Goal: Navigation & Orientation: Find specific page/section

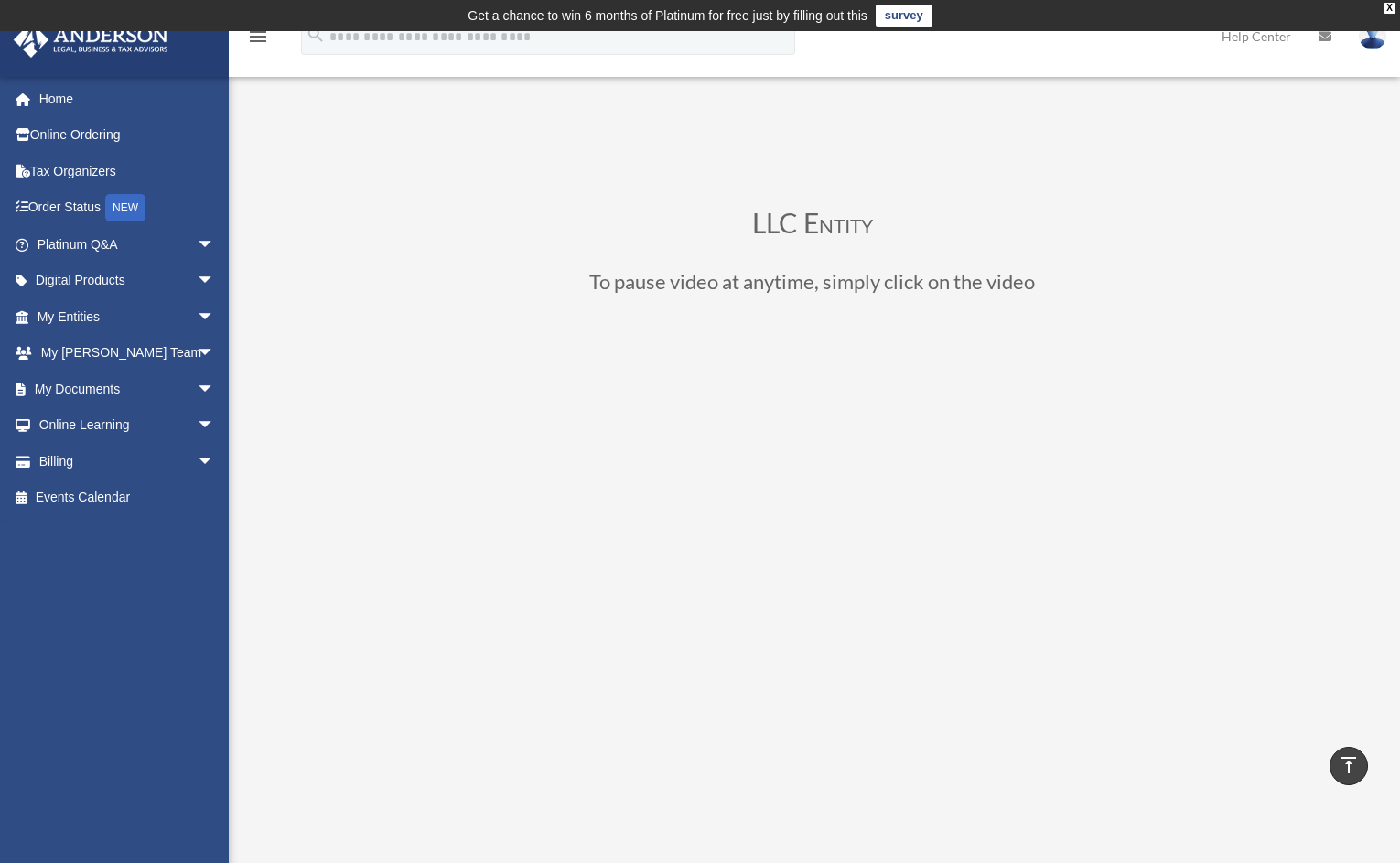
scroll to position [282, 0]
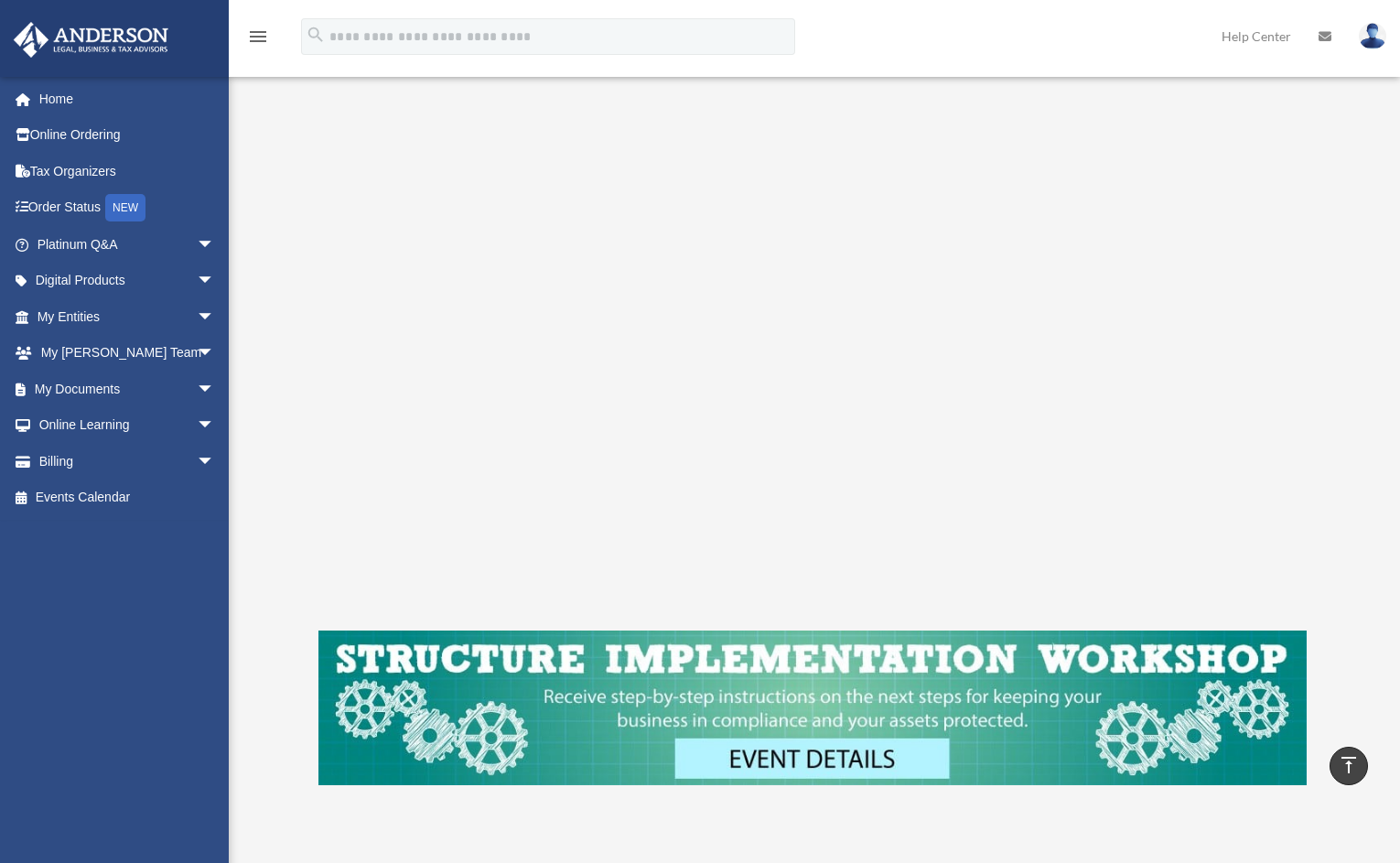
click at [396, 614] on div "LLC Entity To pause video at anytime, simply click on the video" at bounding box center [812, 358] width 988 height 861
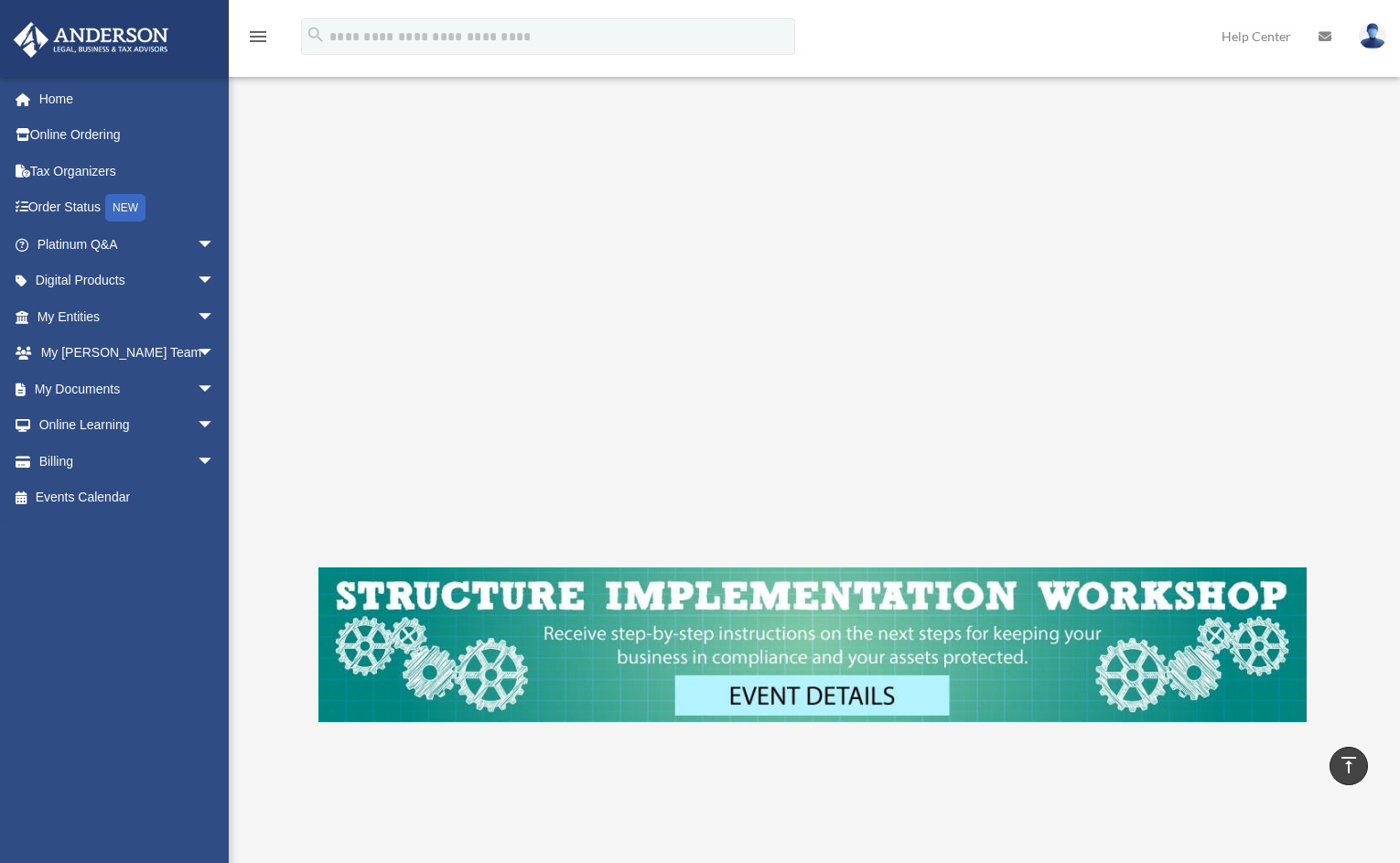
scroll to position [341, 0]
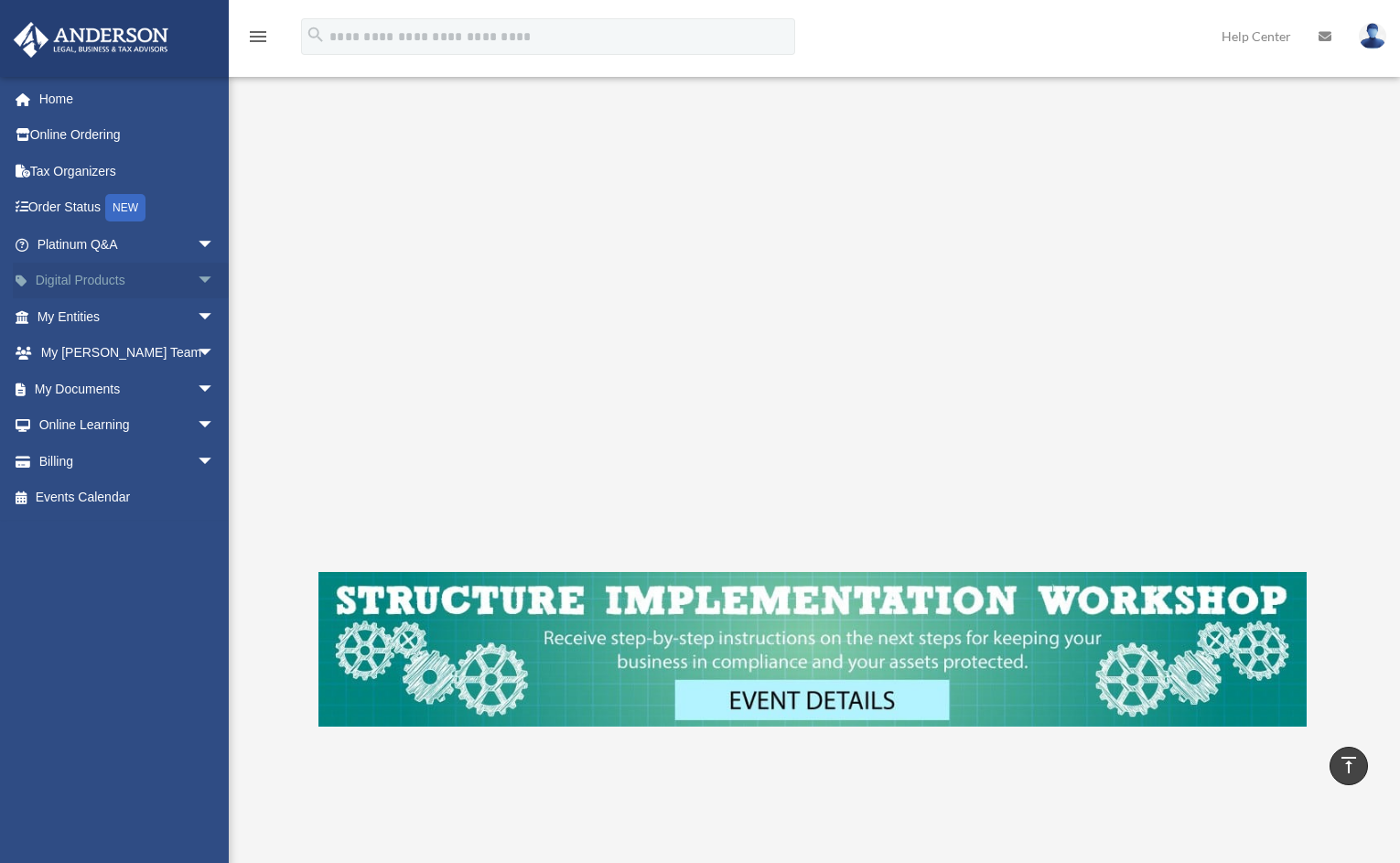
click at [197, 276] on span "arrow_drop_down" at bounding box center [215, 282] width 37 height 38
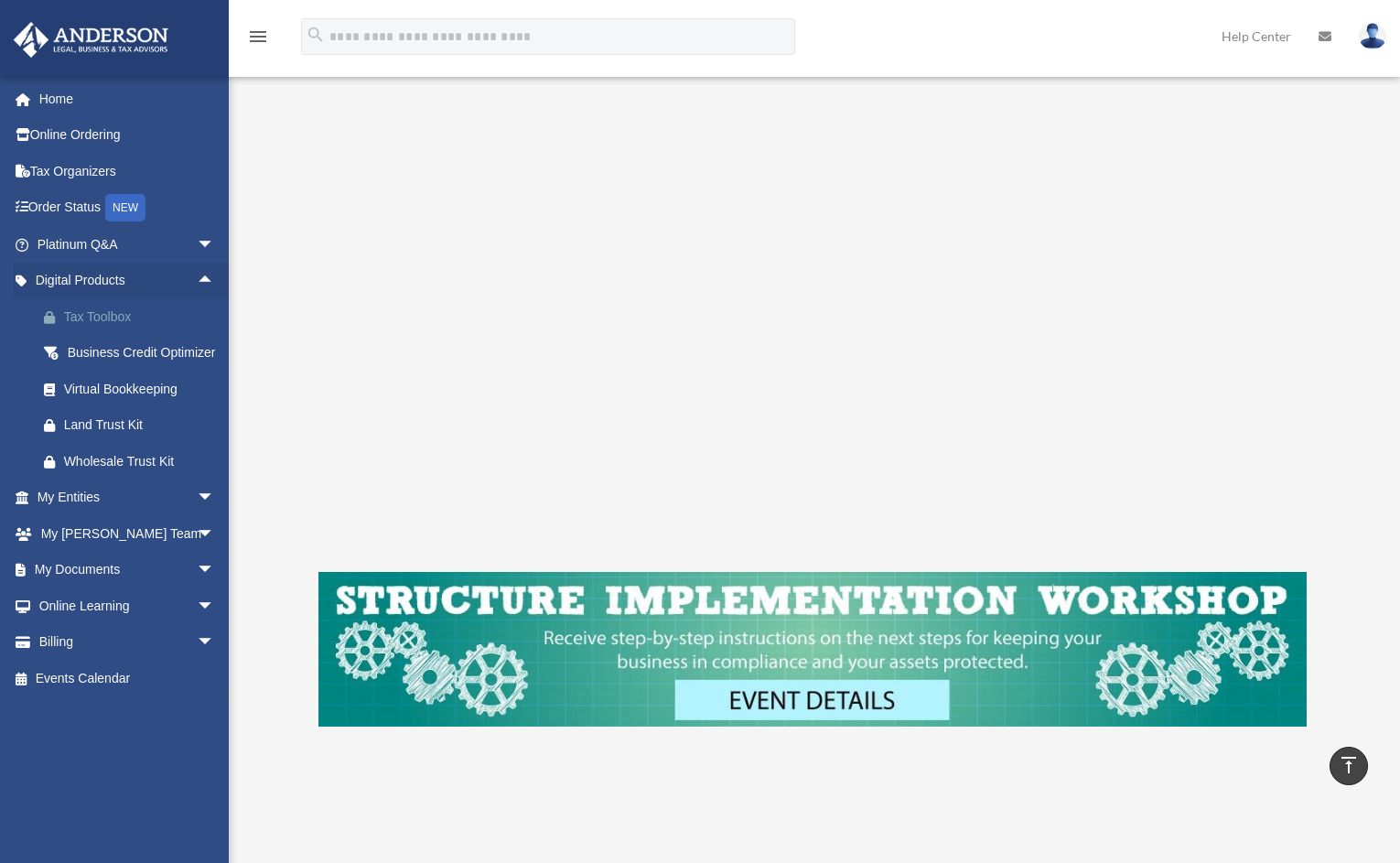
click at [79, 317] on div "Tax Toolbox" at bounding box center [142, 317] width 156 height 23
click at [86, 203] on link "Order Status NEW" at bounding box center [128, 209] width 230 height 38
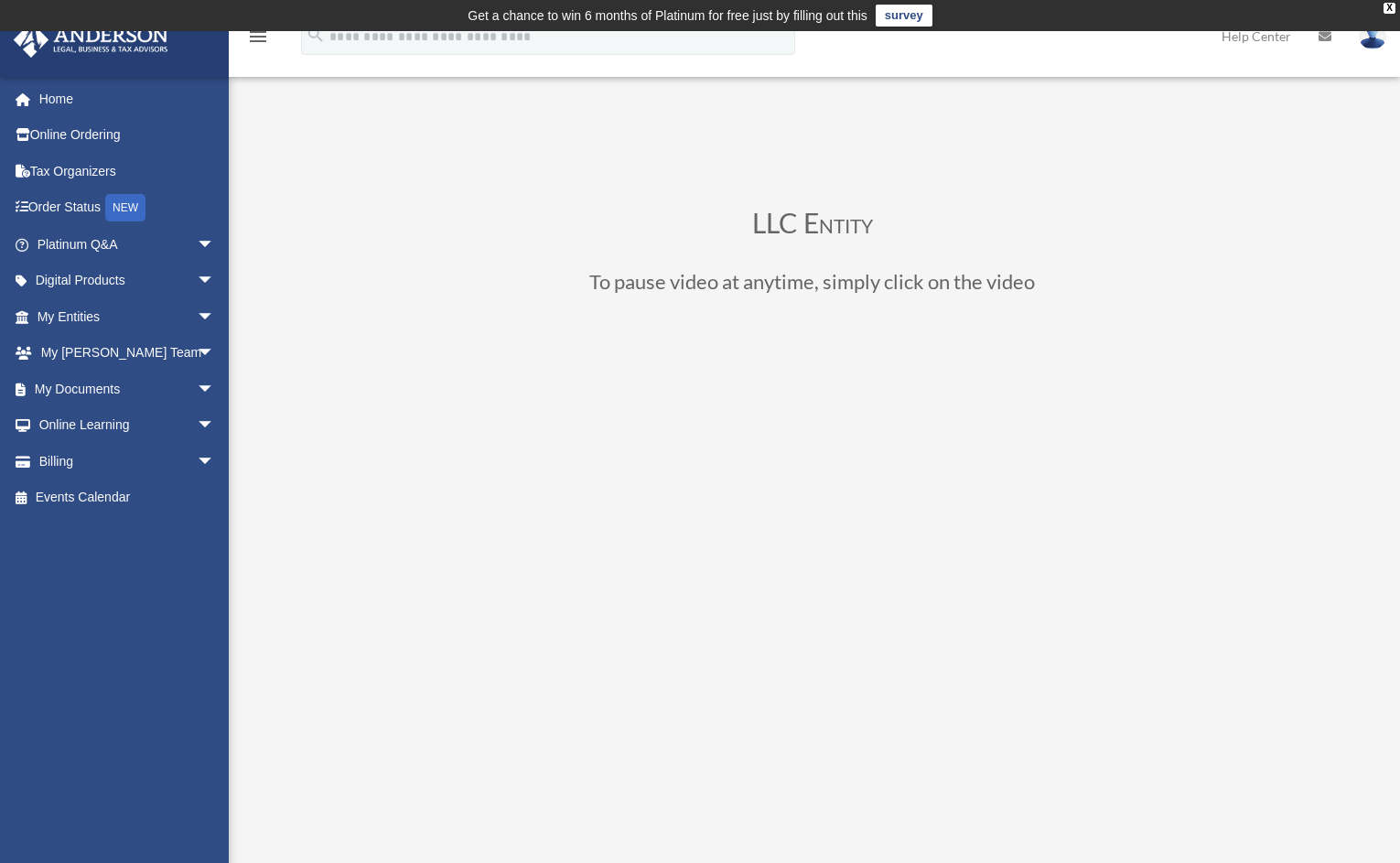
scroll to position [341, 0]
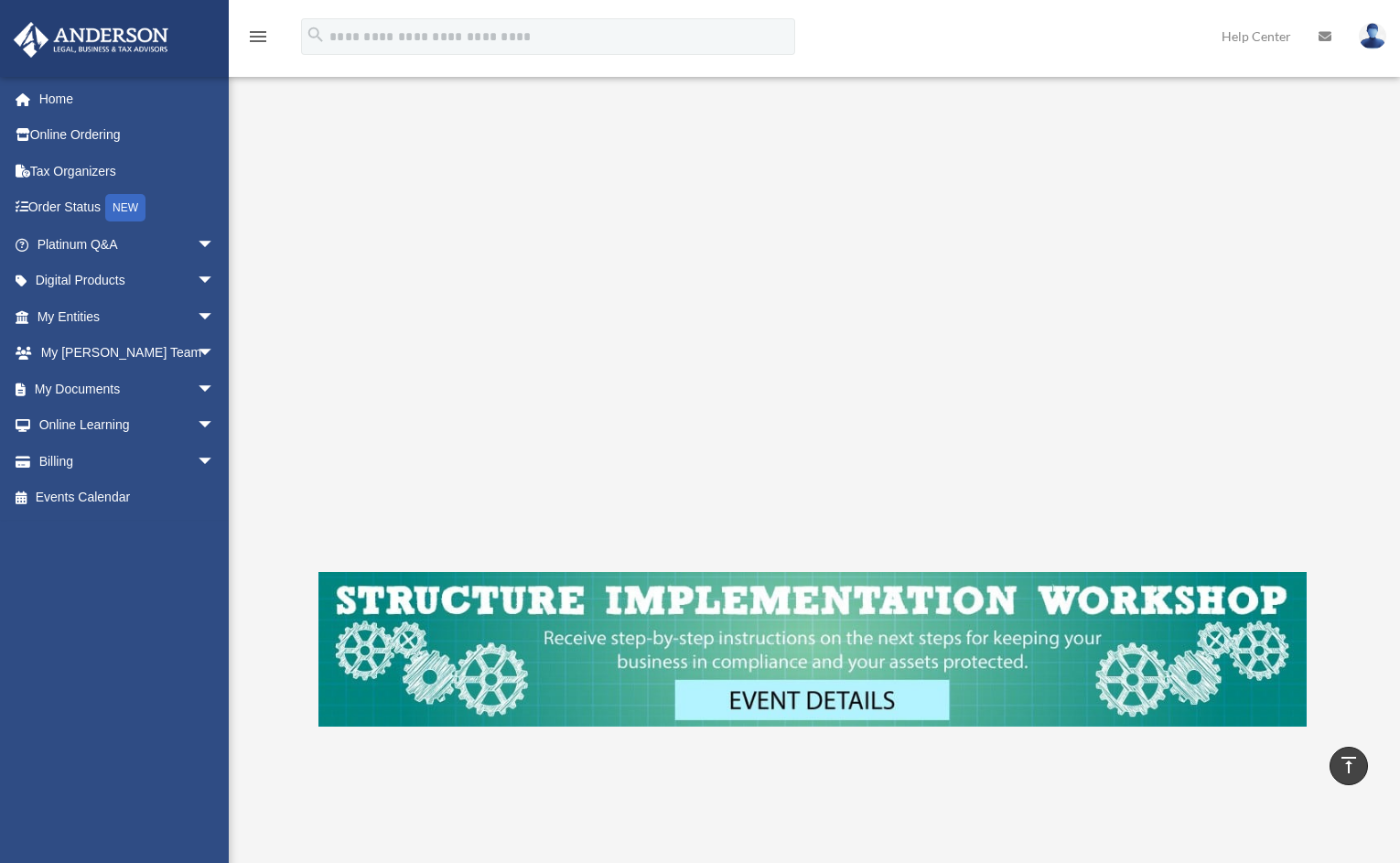
click at [795, 694] on img at bounding box center [812, 649] width 988 height 155
click at [73, 246] on link "Platinum Q&A arrow_drop_down" at bounding box center [128, 244] width 230 height 37
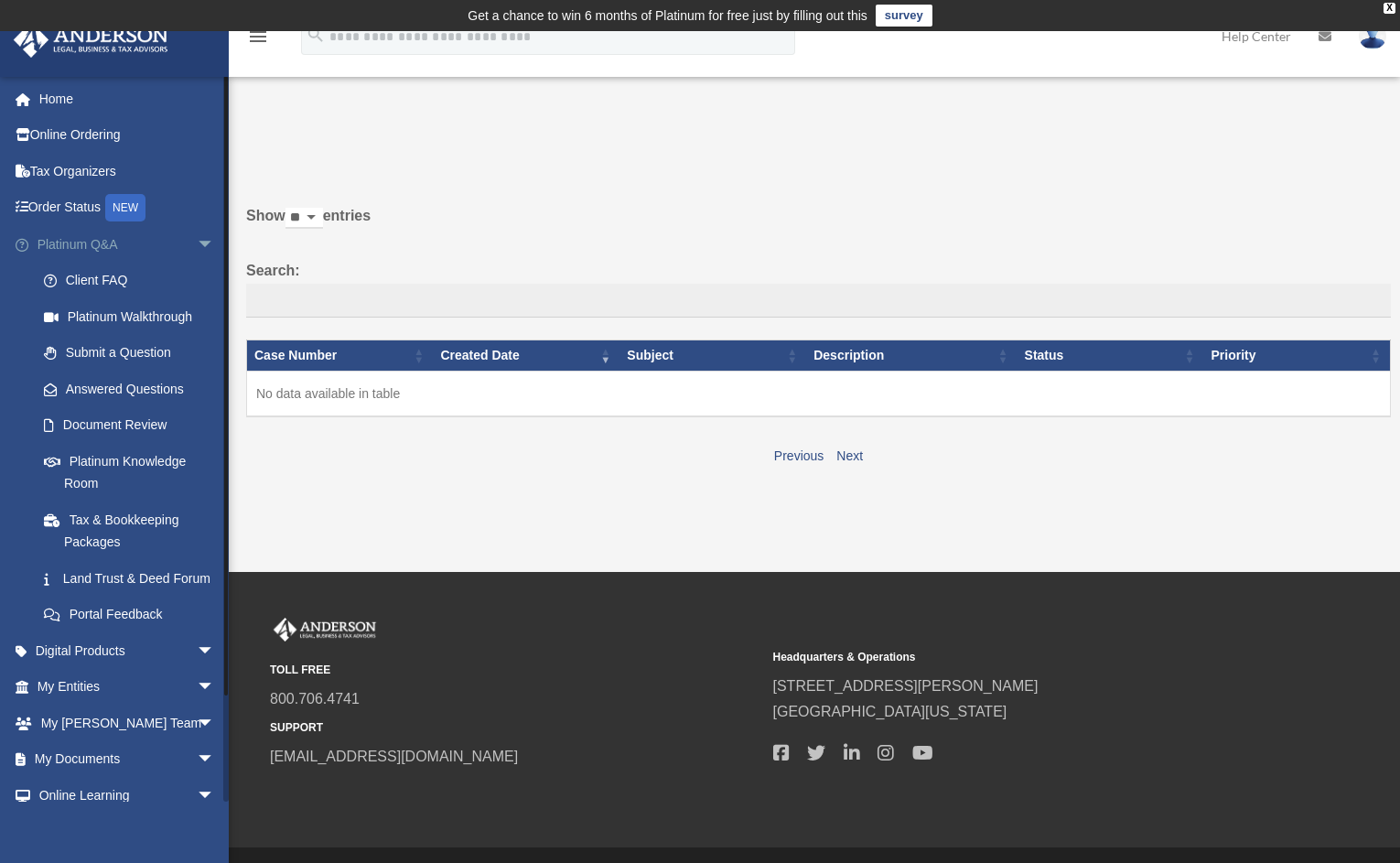
click at [84, 251] on link "Platinum Q&A arrow_drop_down" at bounding box center [128, 244] width 230 height 37
click at [93, 316] on link "Platinum Walkthrough" at bounding box center [134, 317] width 217 height 37
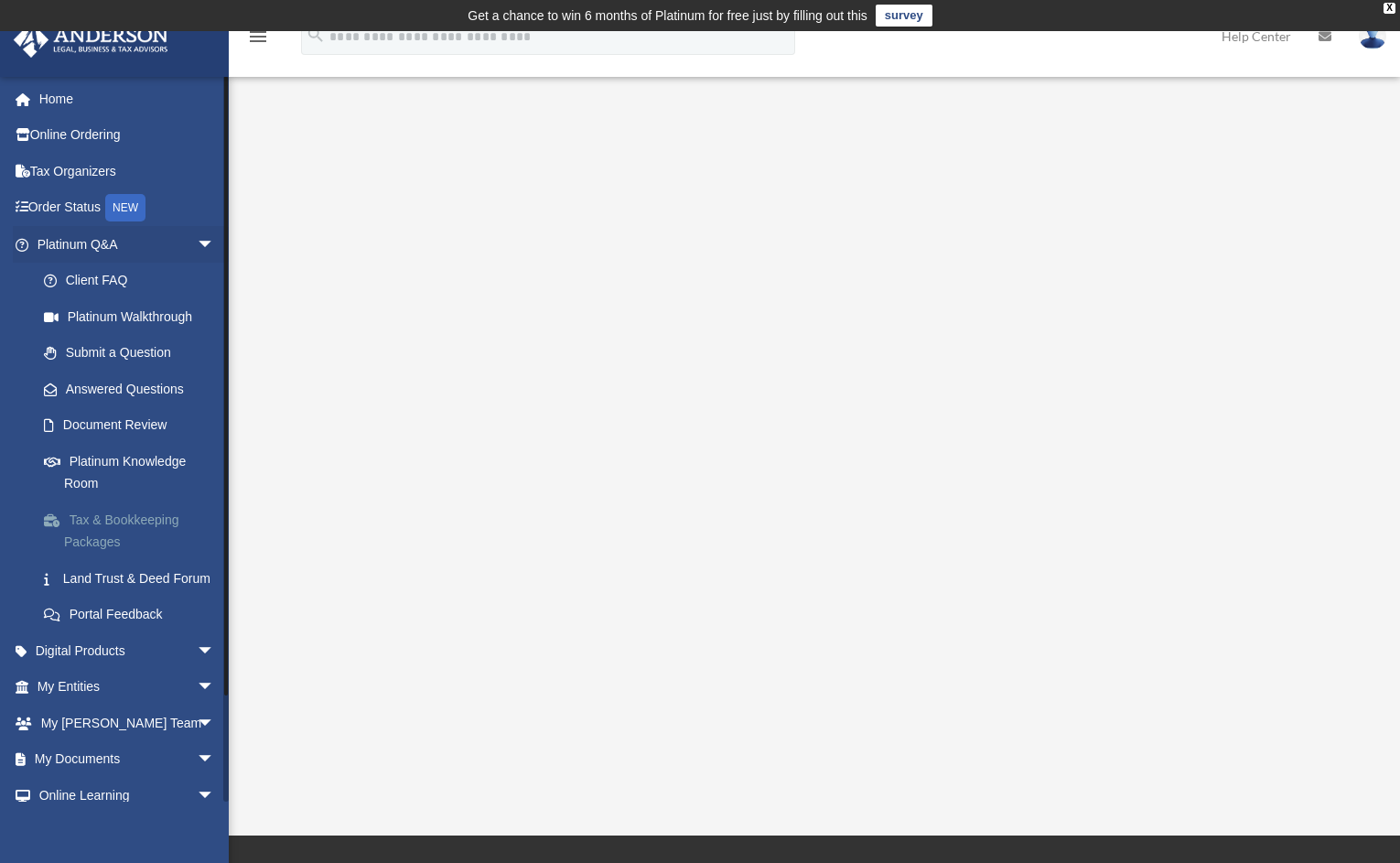
click at [117, 519] on link "Tax & Bookkeeping Packages" at bounding box center [134, 530] width 217 height 59
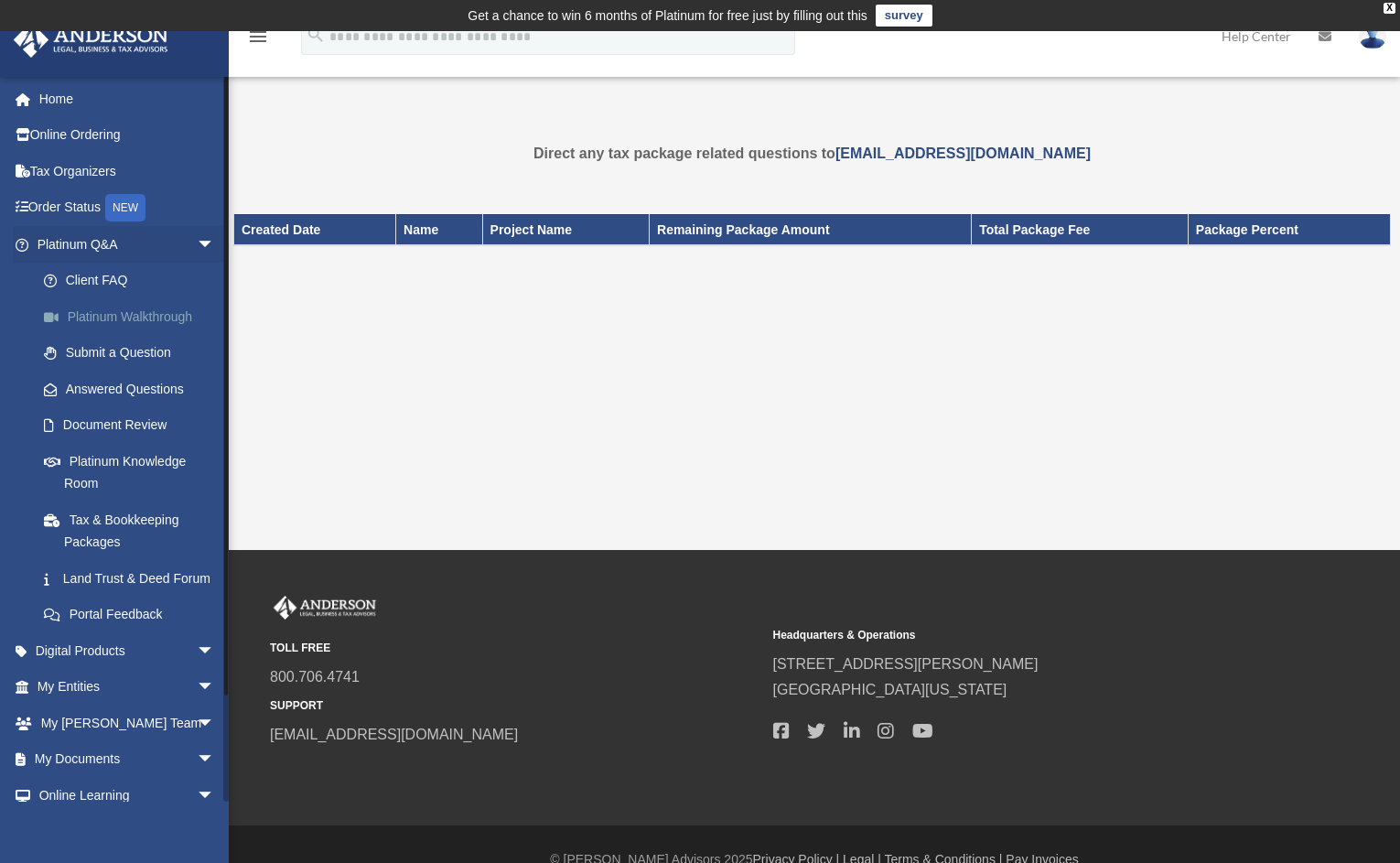
click at [111, 321] on link "Platinum Walkthrough" at bounding box center [134, 317] width 217 height 37
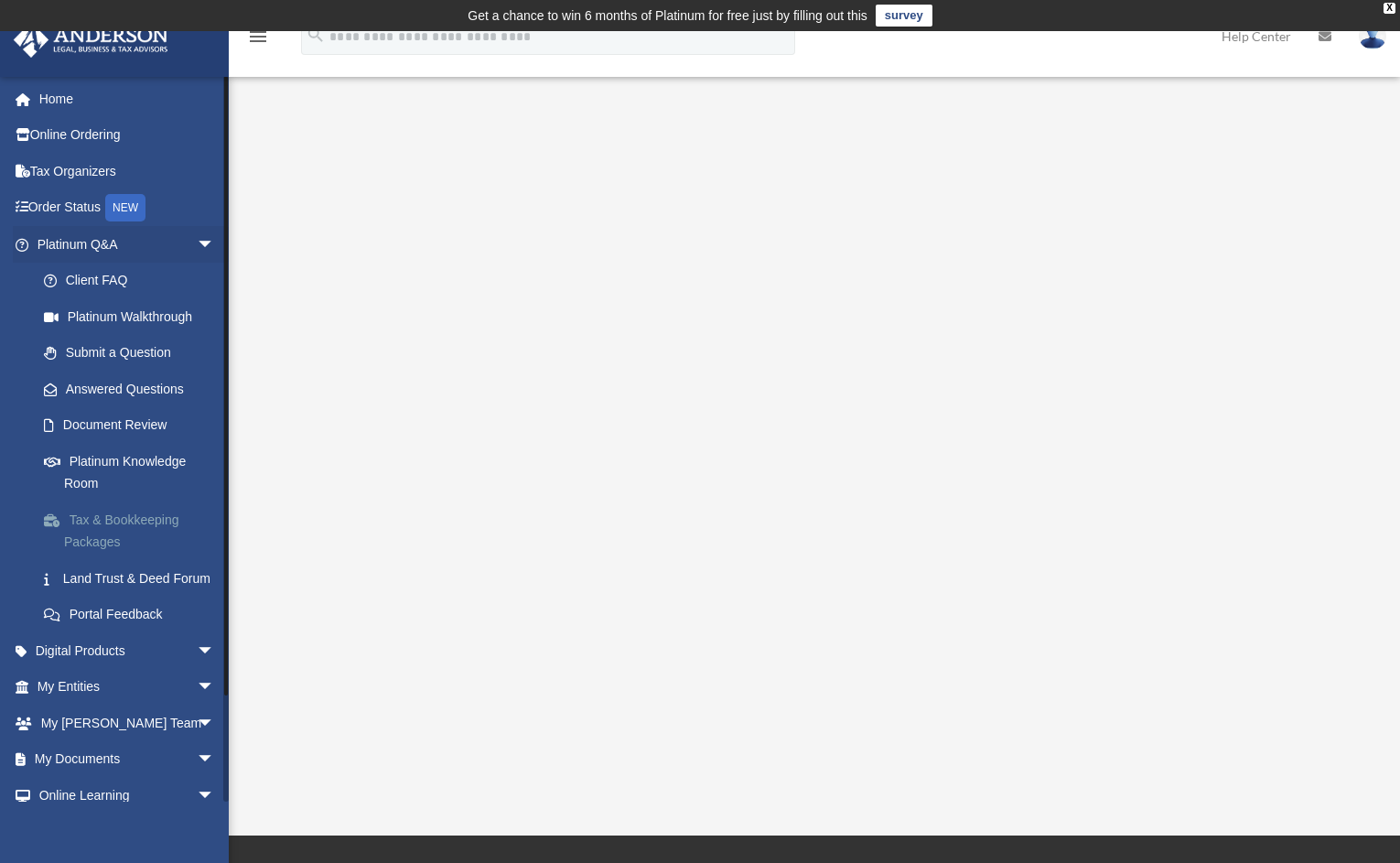
click at [95, 515] on link "Tax & Bookkeeping Packages" at bounding box center [134, 530] width 217 height 59
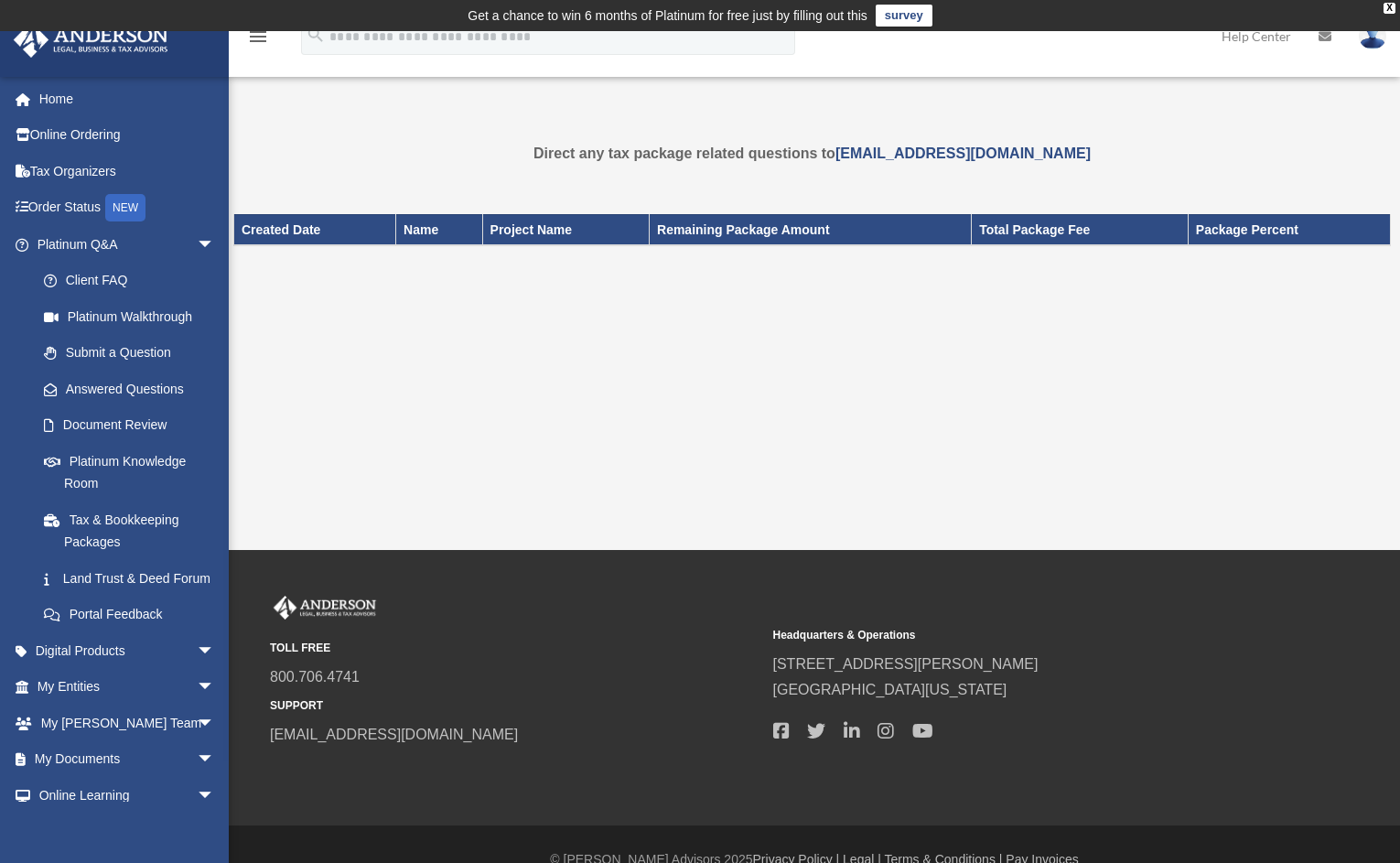
scroll to position [29, 0]
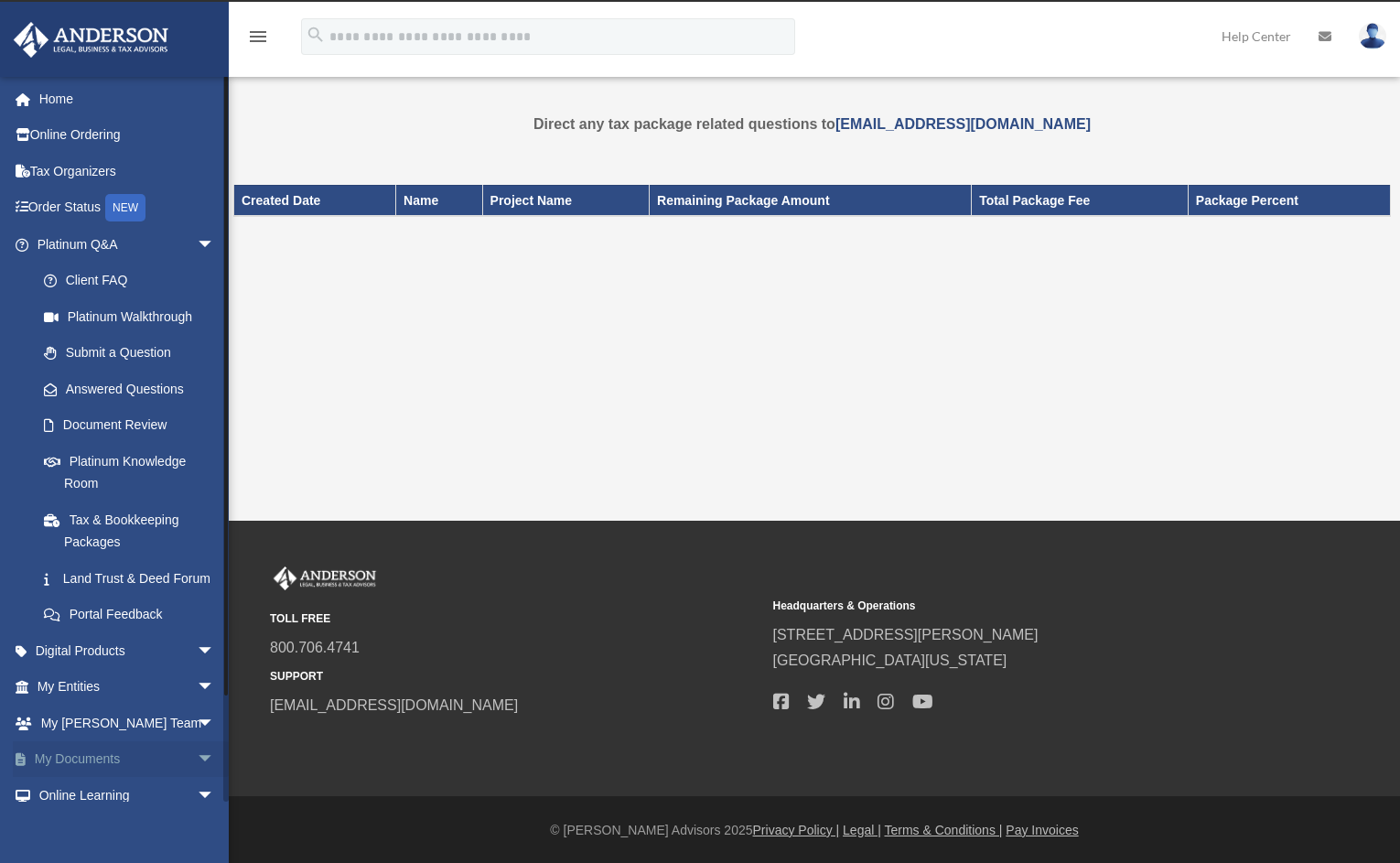
click at [87, 778] on link "My Documents arrow_drop_down" at bounding box center [128, 759] width 230 height 37
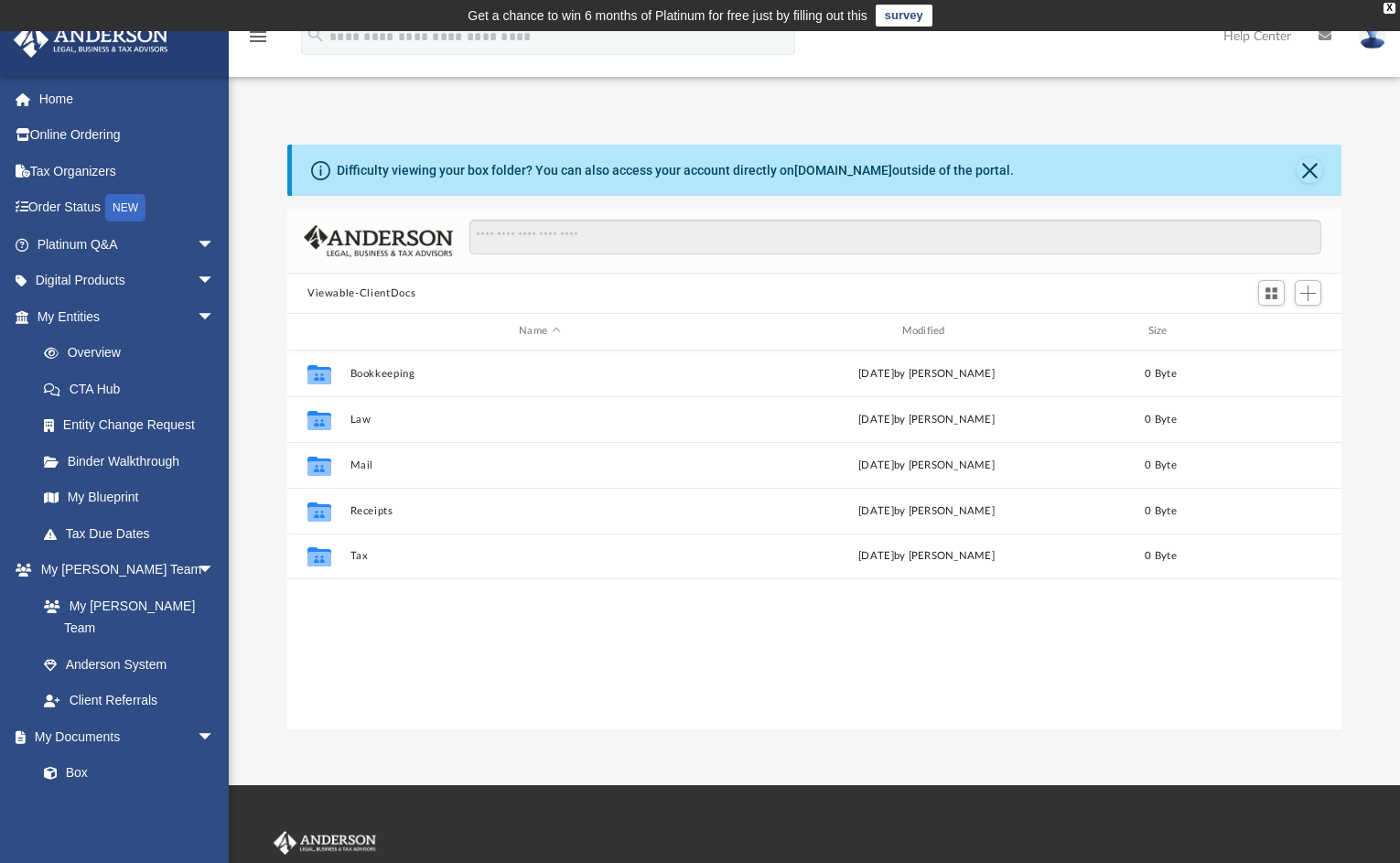
scroll to position [402, 1040]
click at [59, 96] on link "Home" at bounding box center [128, 99] width 230 height 37
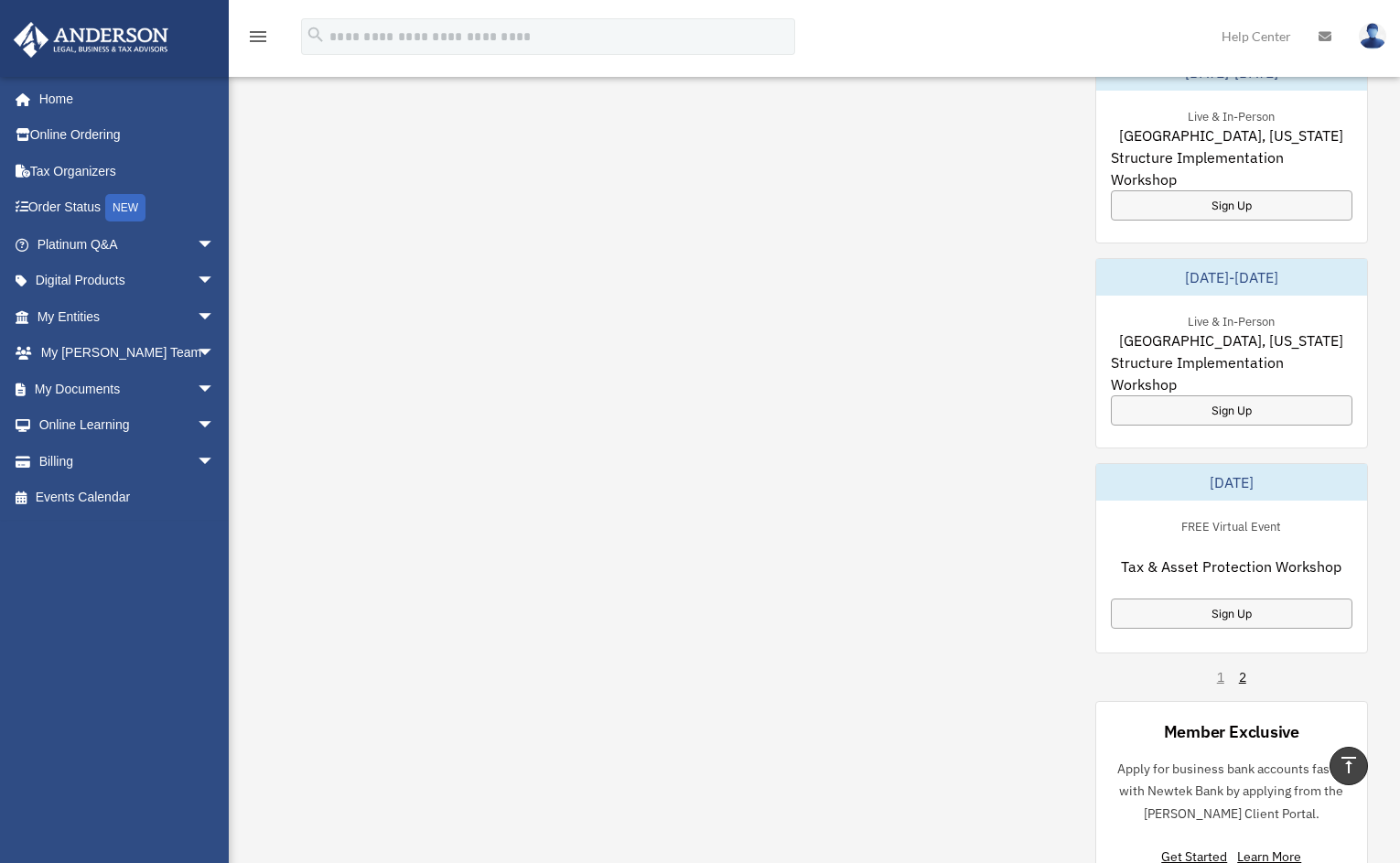
scroll to position [940, 0]
click at [1222, 409] on div "Sign Up" at bounding box center [1231, 410] width 243 height 30
click at [365, 294] on div "My Questions All Submitted Answered Closed Normal Expedited No questions match …" at bounding box center [814, 364] width 1107 height 1033
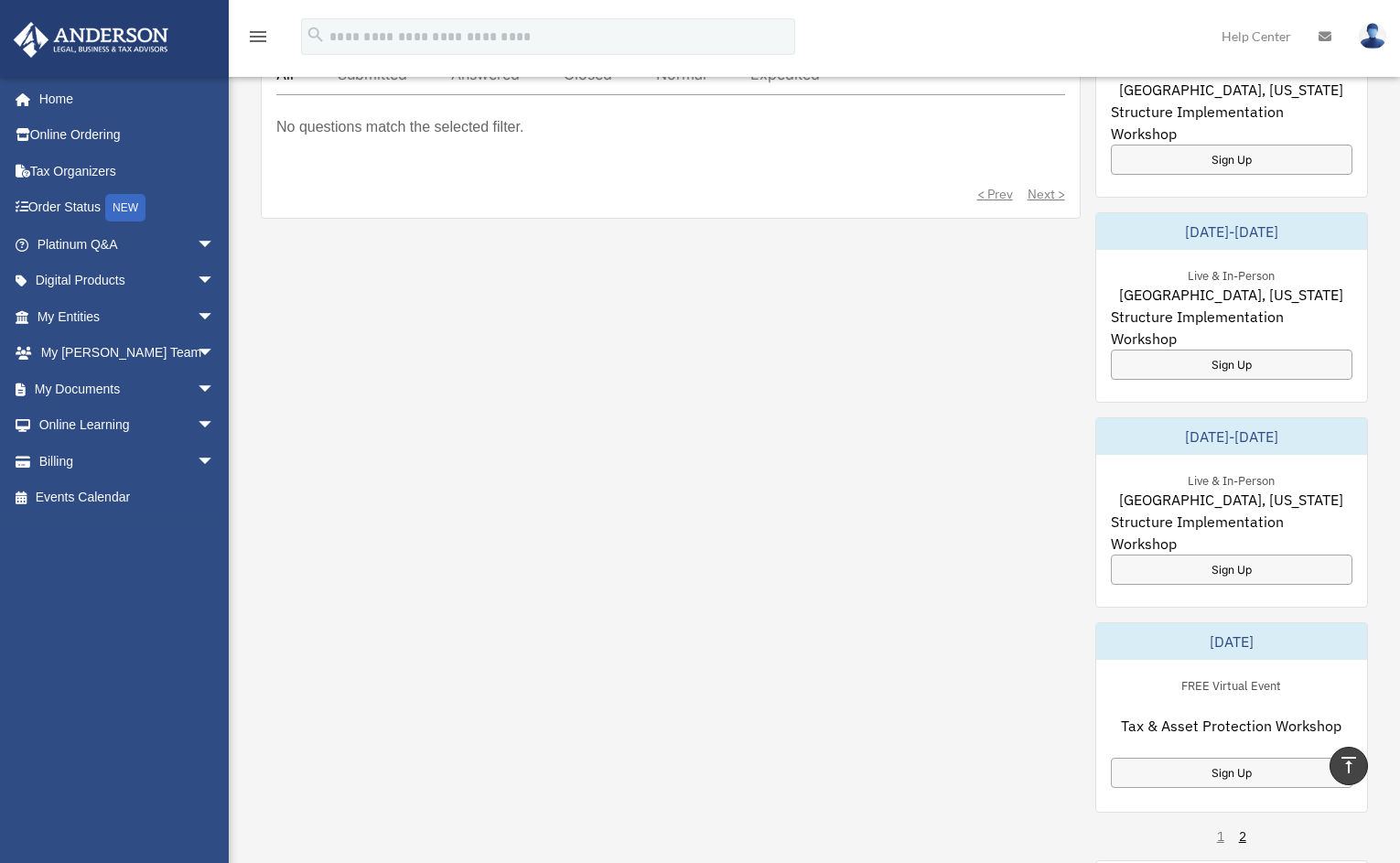
scroll to position [780, 0]
click at [137, 457] on link "Billing arrow_drop_down" at bounding box center [128, 460] width 230 height 37
click at [197, 459] on span "arrow_drop_down" at bounding box center [215, 461] width 37 height 38
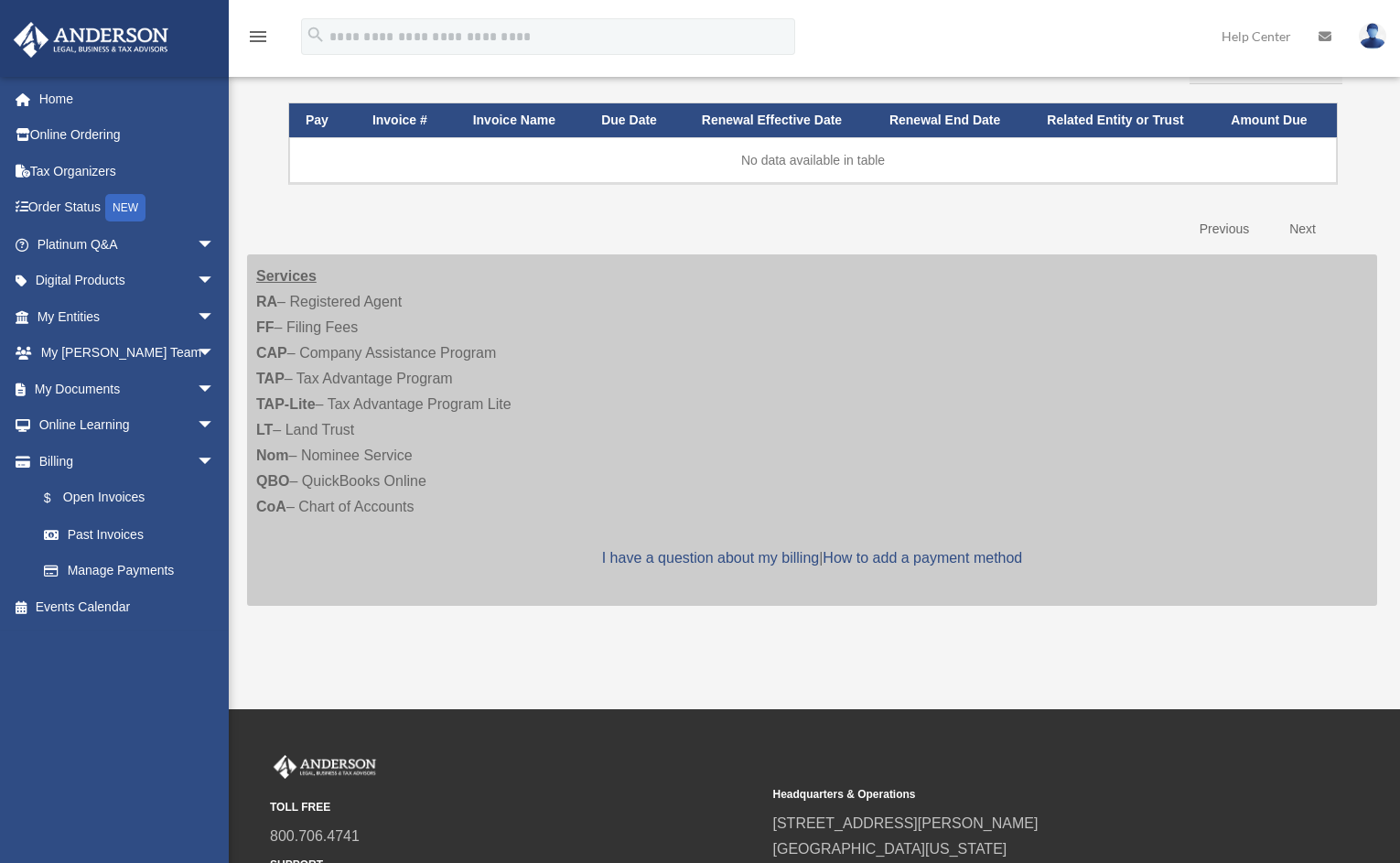
scroll to position [268, 0]
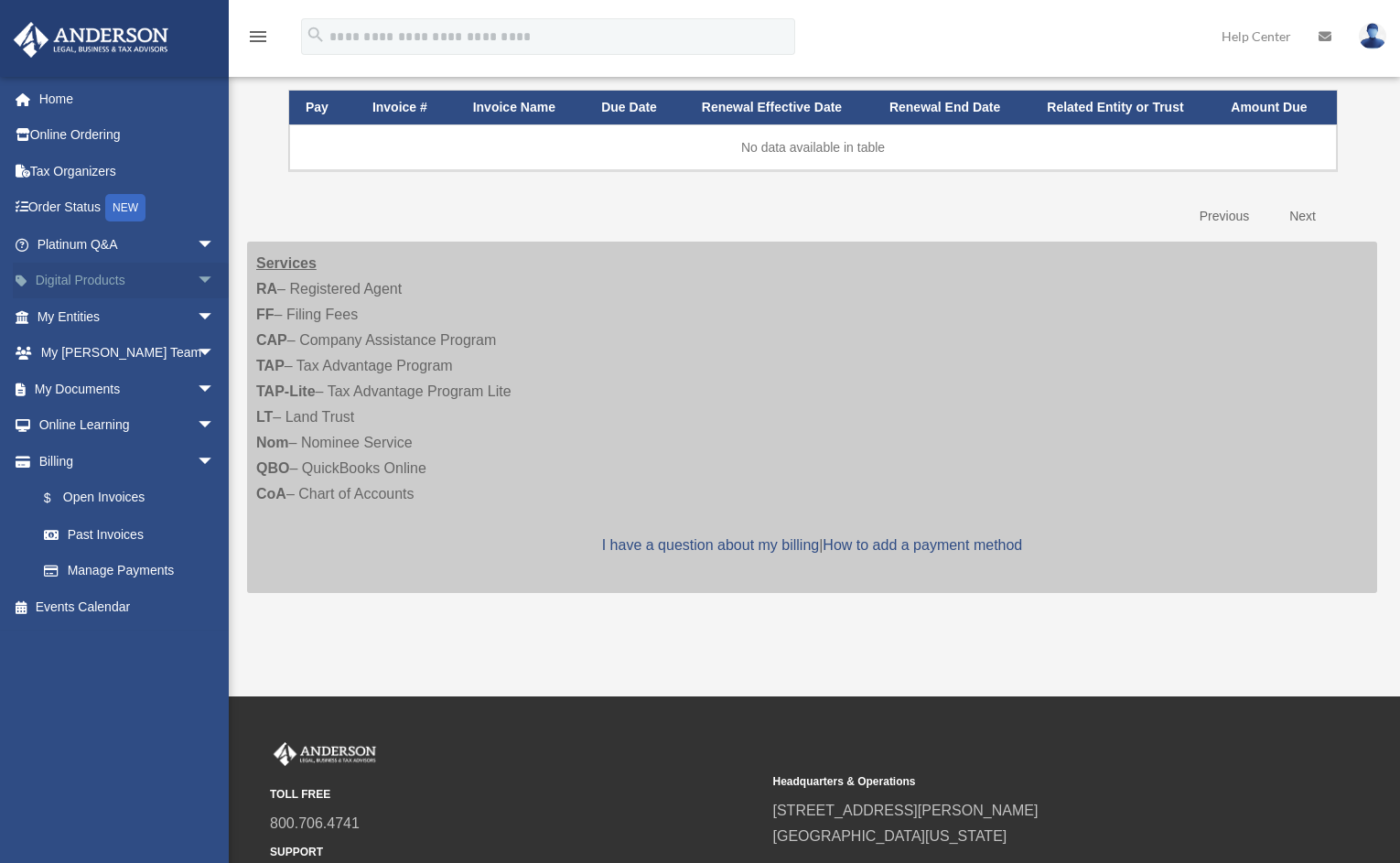
click at [73, 279] on link "Digital Products arrow_drop_down" at bounding box center [128, 281] width 230 height 37
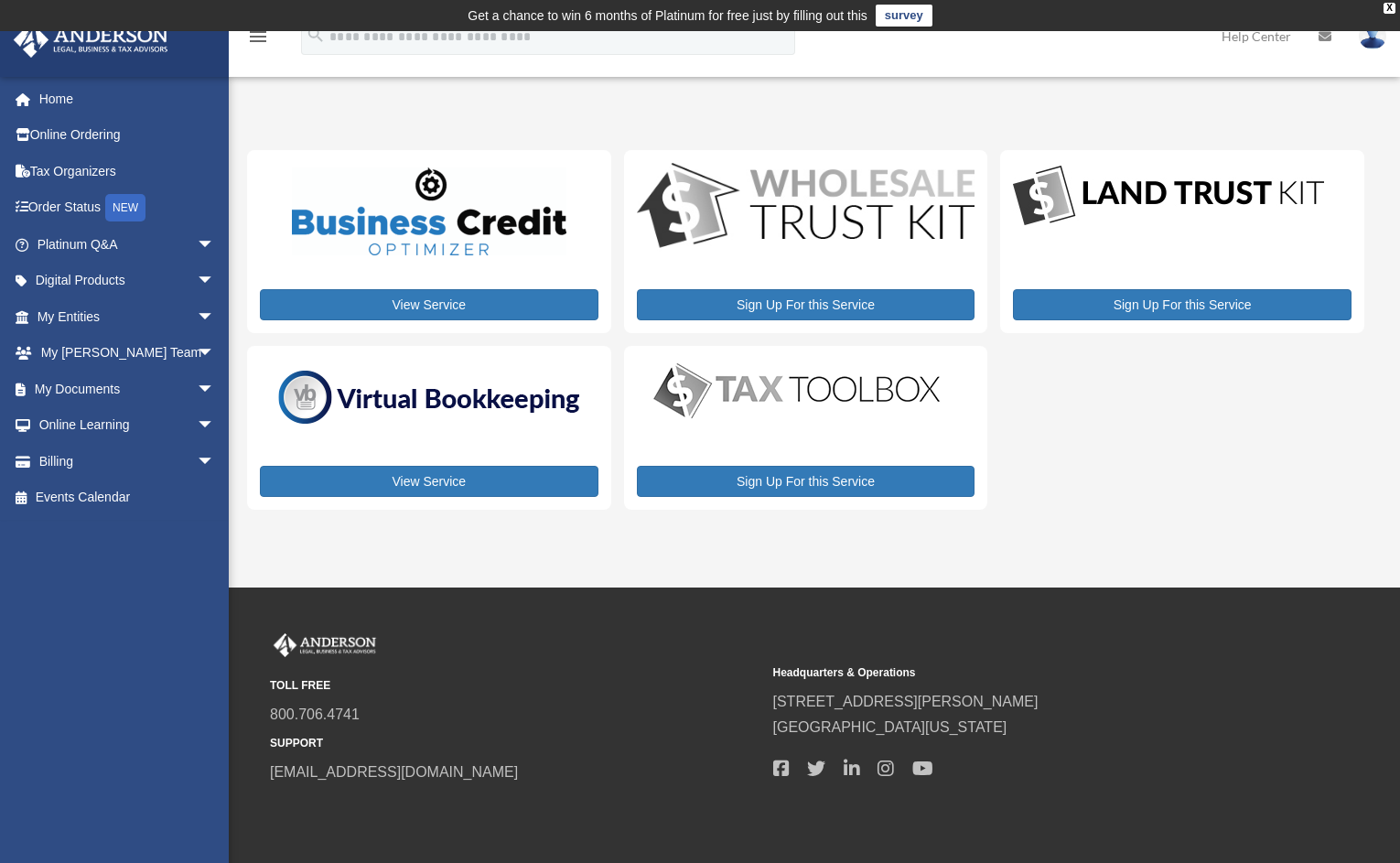
click at [73, 279] on link "Digital Products arrow_drop_down" at bounding box center [123, 281] width 221 height 37
click at [425, 448] on div "View Service" at bounding box center [428, 428] width 364 height 164
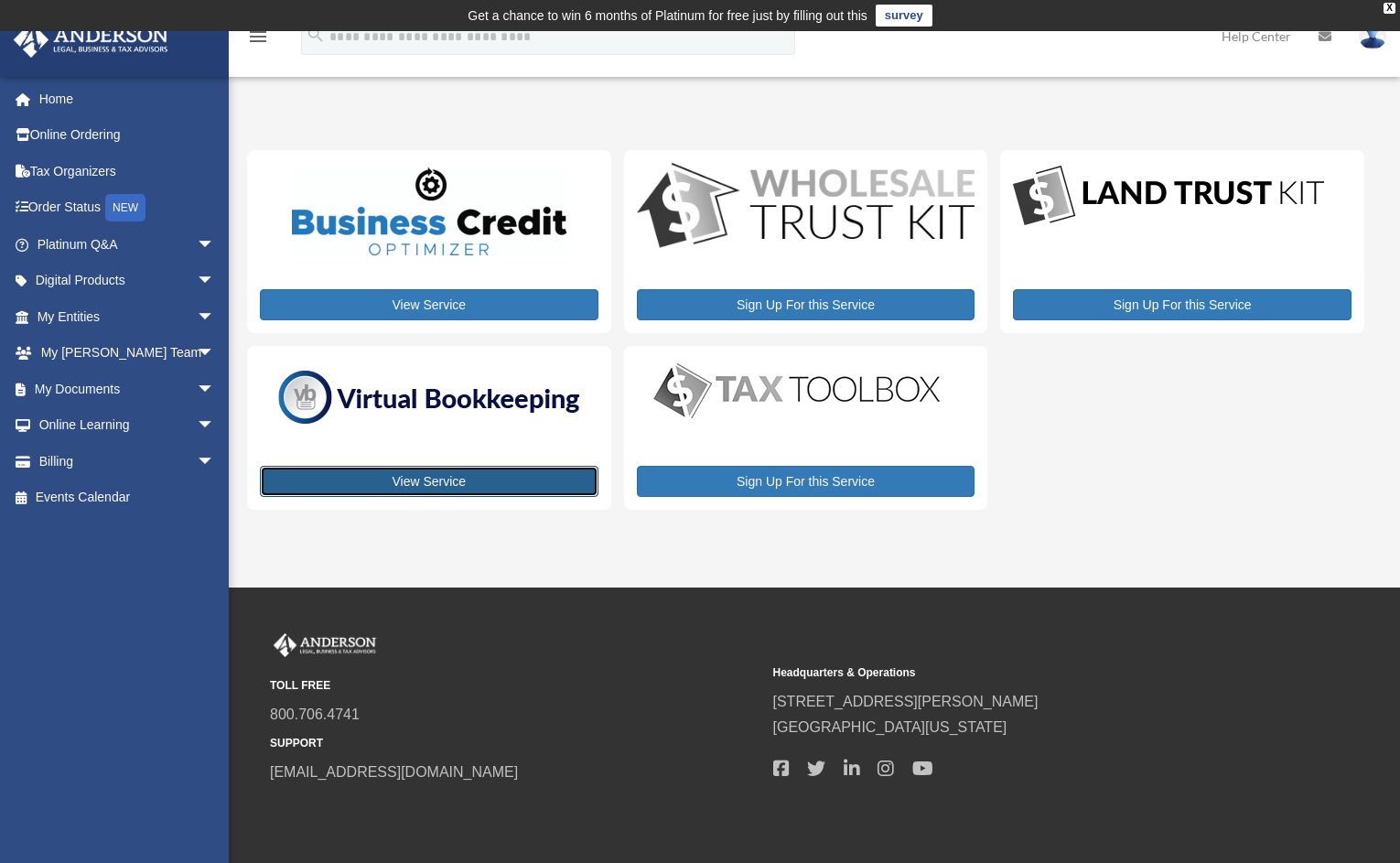
click at [428, 469] on link "View Service" at bounding box center [428, 480] width 339 height 31
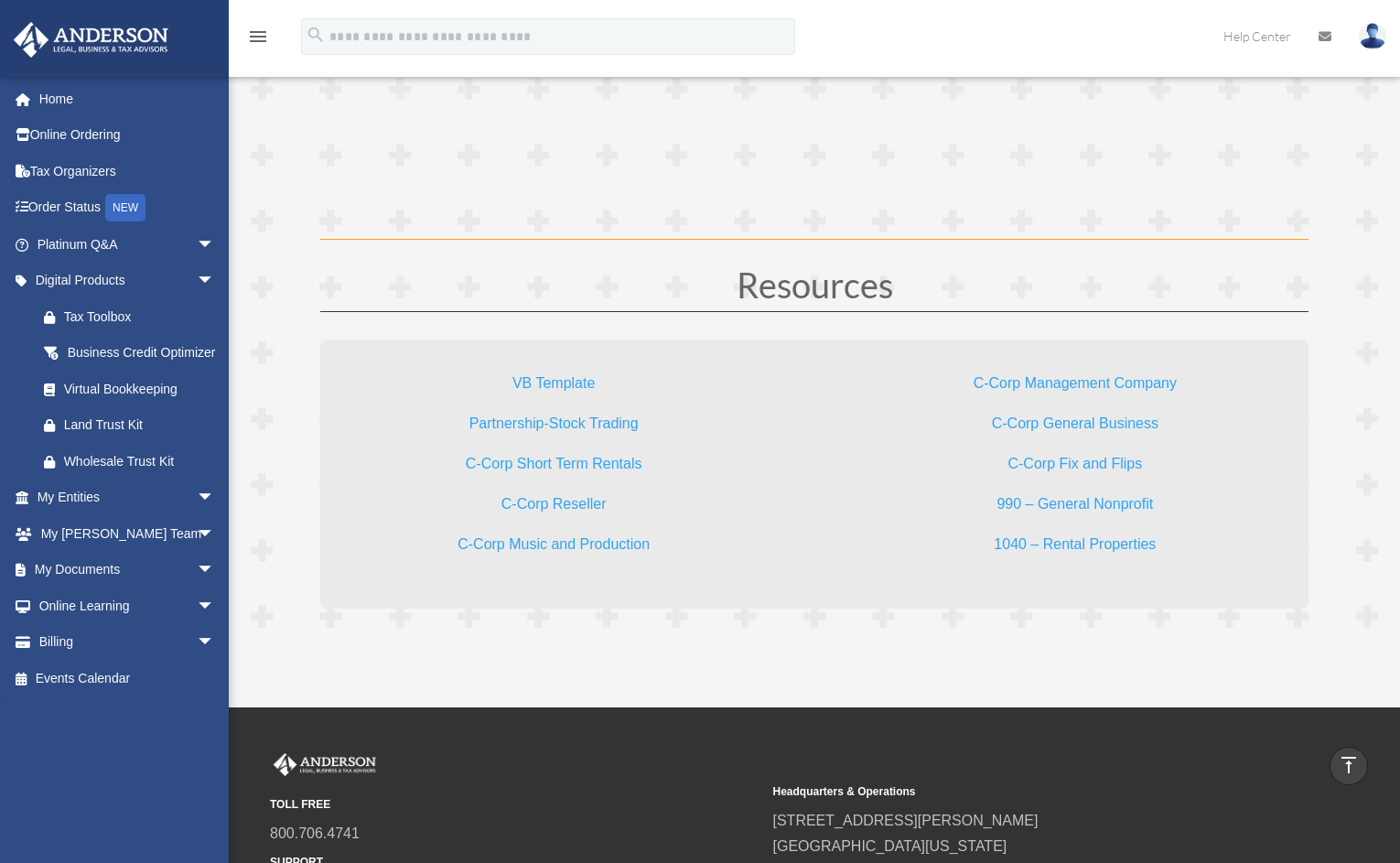
scroll to position [5329, 0]
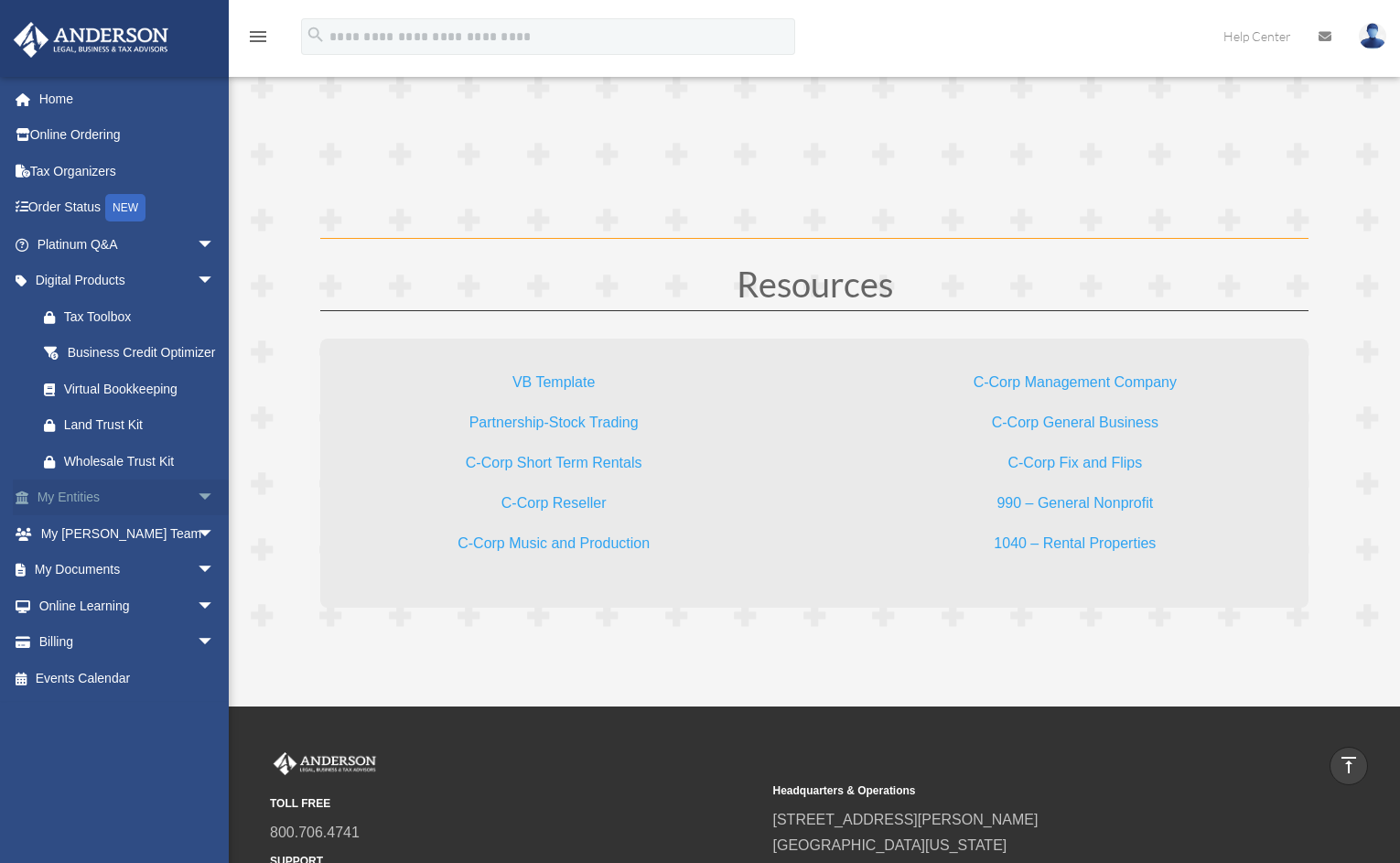
click at [105, 516] on link "My Entities arrow_drop_down" at bounding box center [128, 497] width 230 height 37
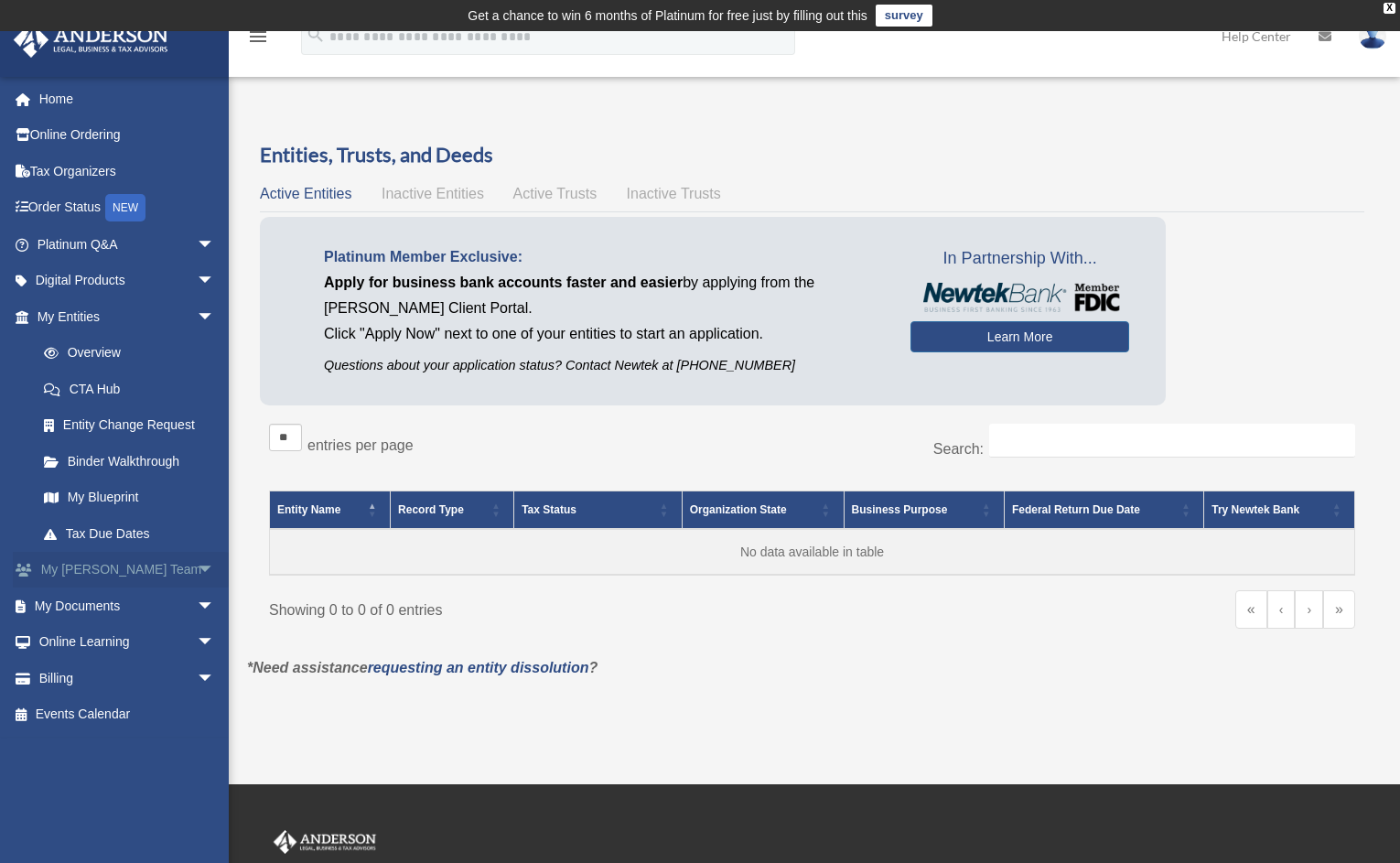
click at [138, 571] on link "My [PERSON_NAME] Team arrow_drop_down" at bounding box center [128, 569] width 230 height 37
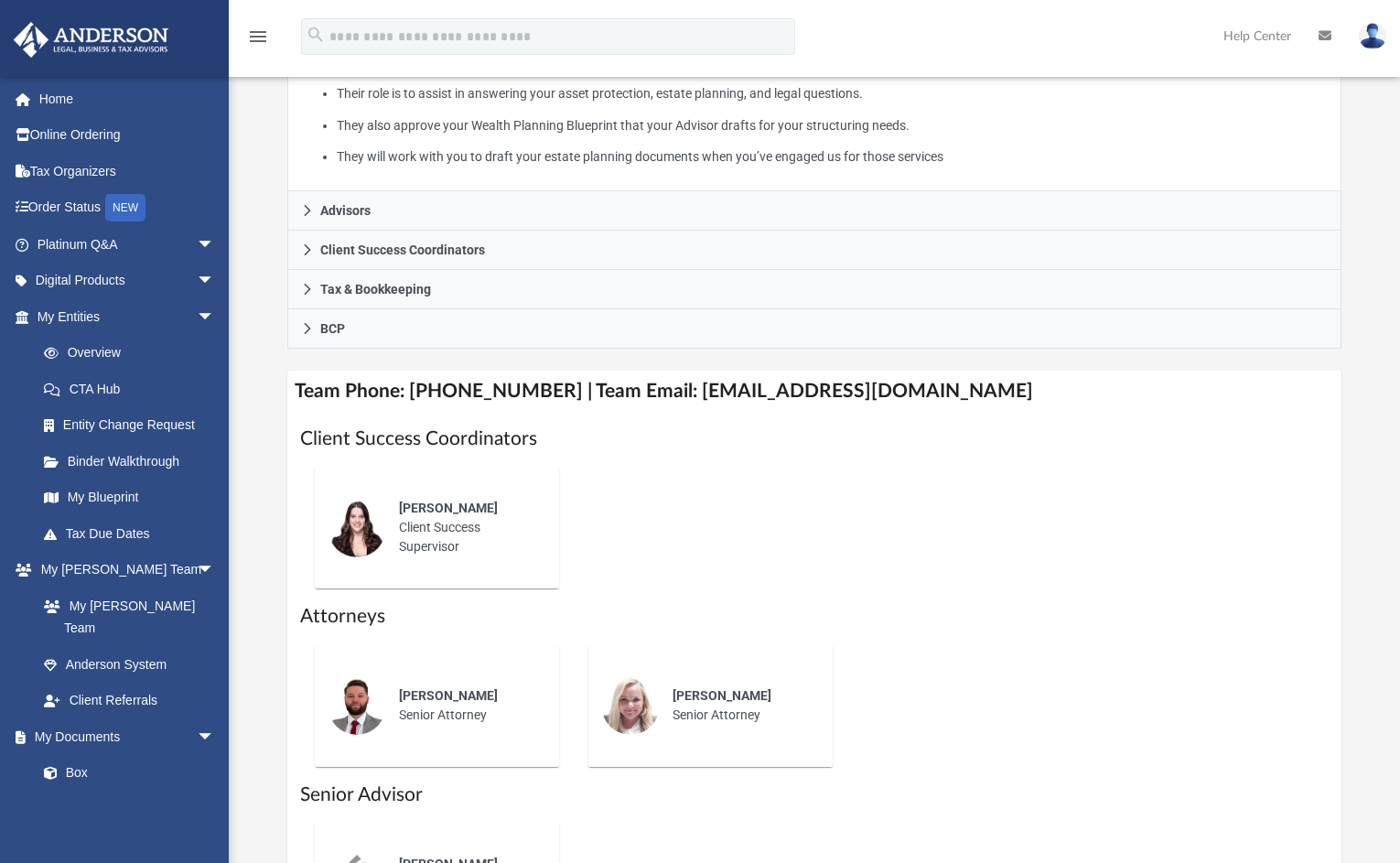
scroll to position [459, 0]
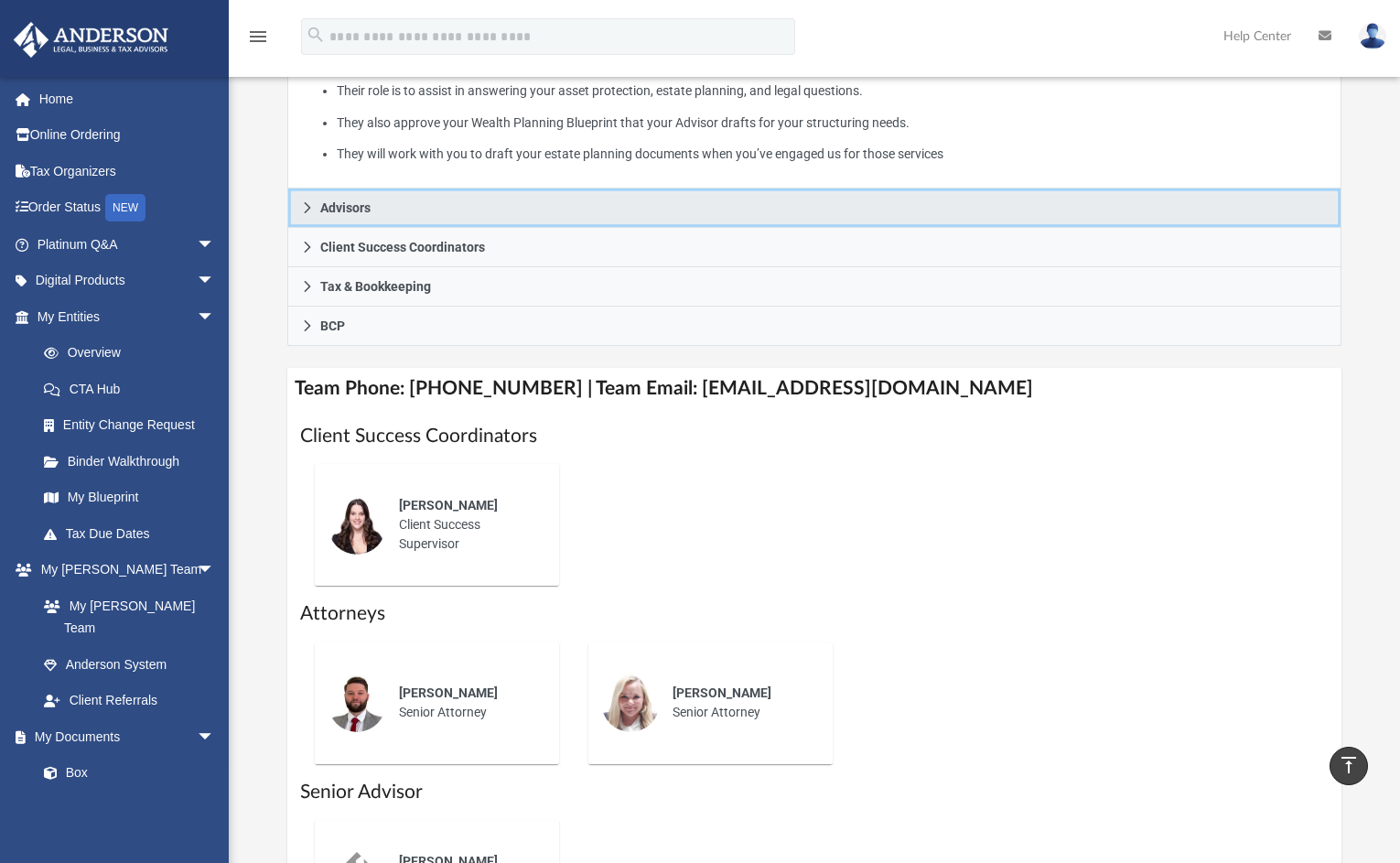
click at [327, 210] on span "Advisors" at bounding box center [346, 208] width 50 height 13
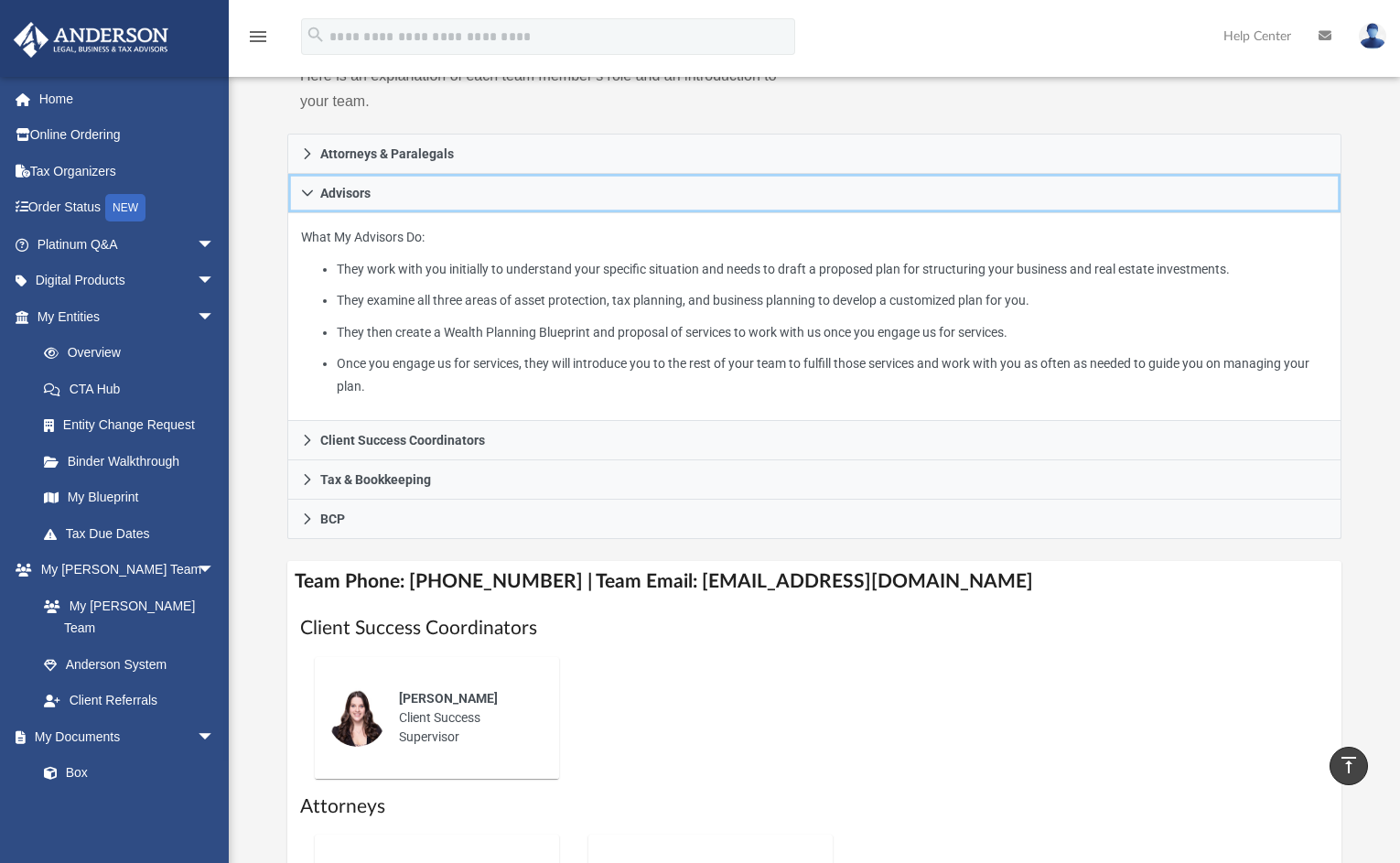
scroll to position [288, 0]
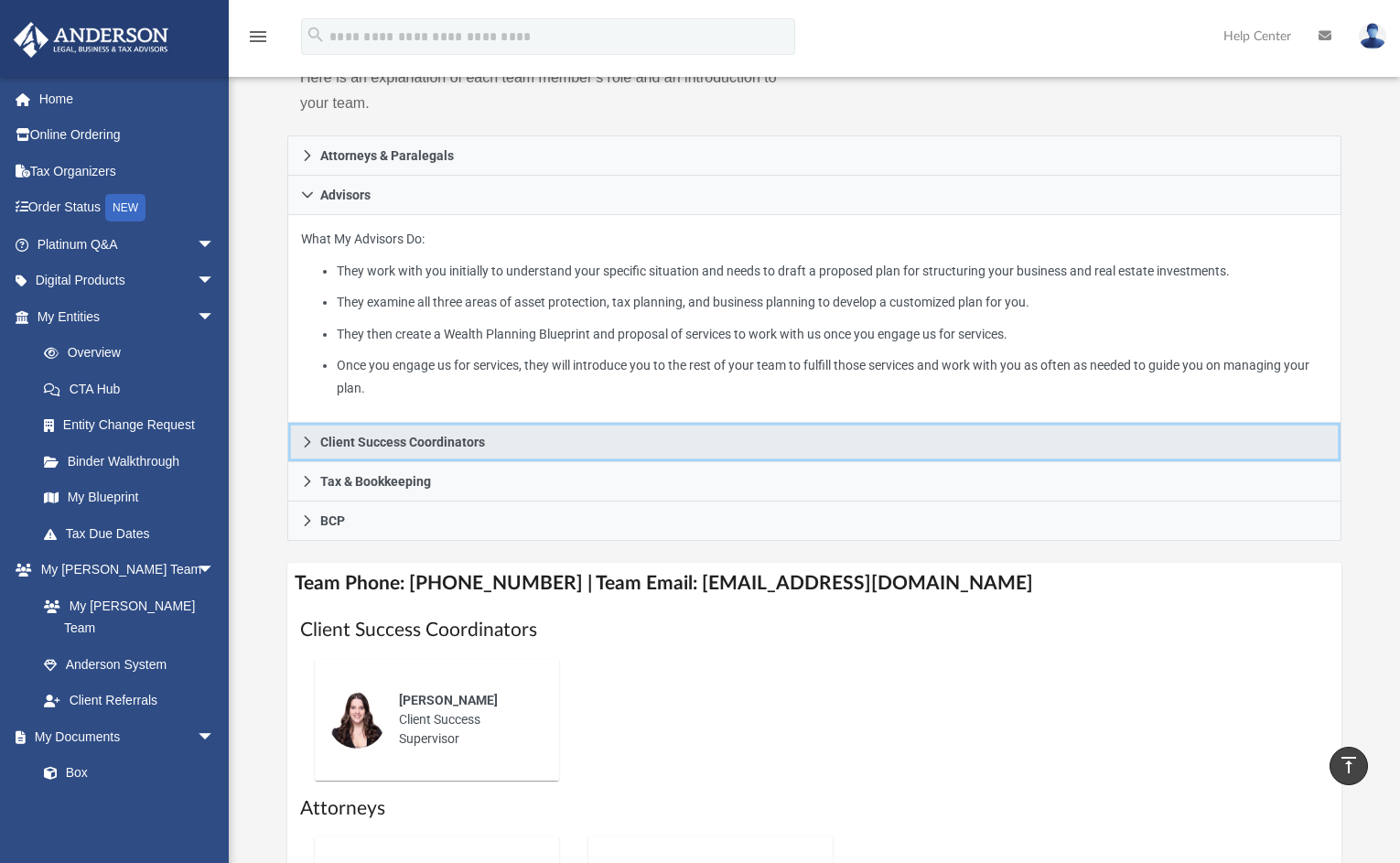
click at [467, 439] on span "Client Success Coordinators" at bounding box center [402, 441] width 165 height 13
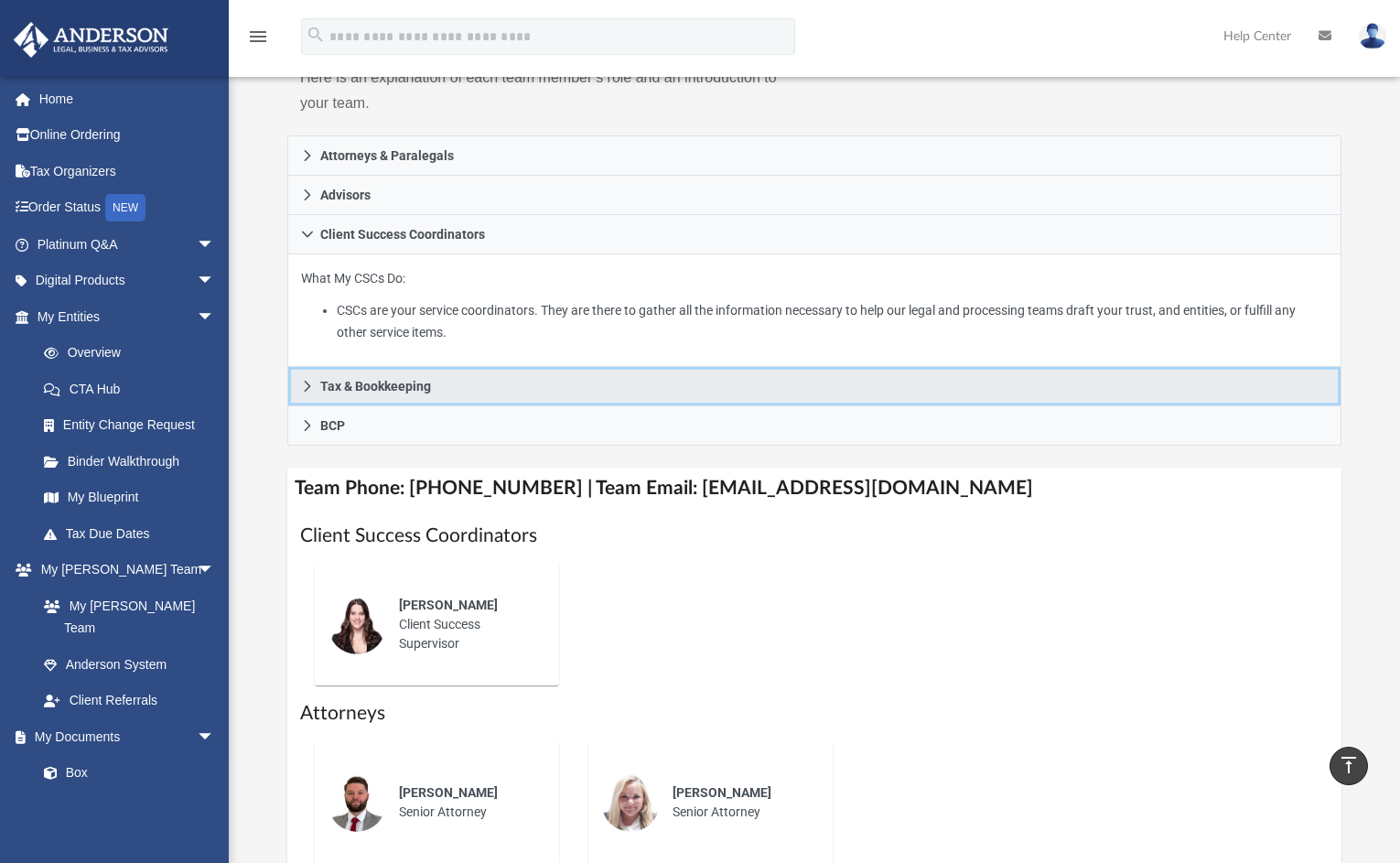
click at [416, 386] on span "Tax & Bookkeeping" at bounding box center [375, 386] width 111 height 13
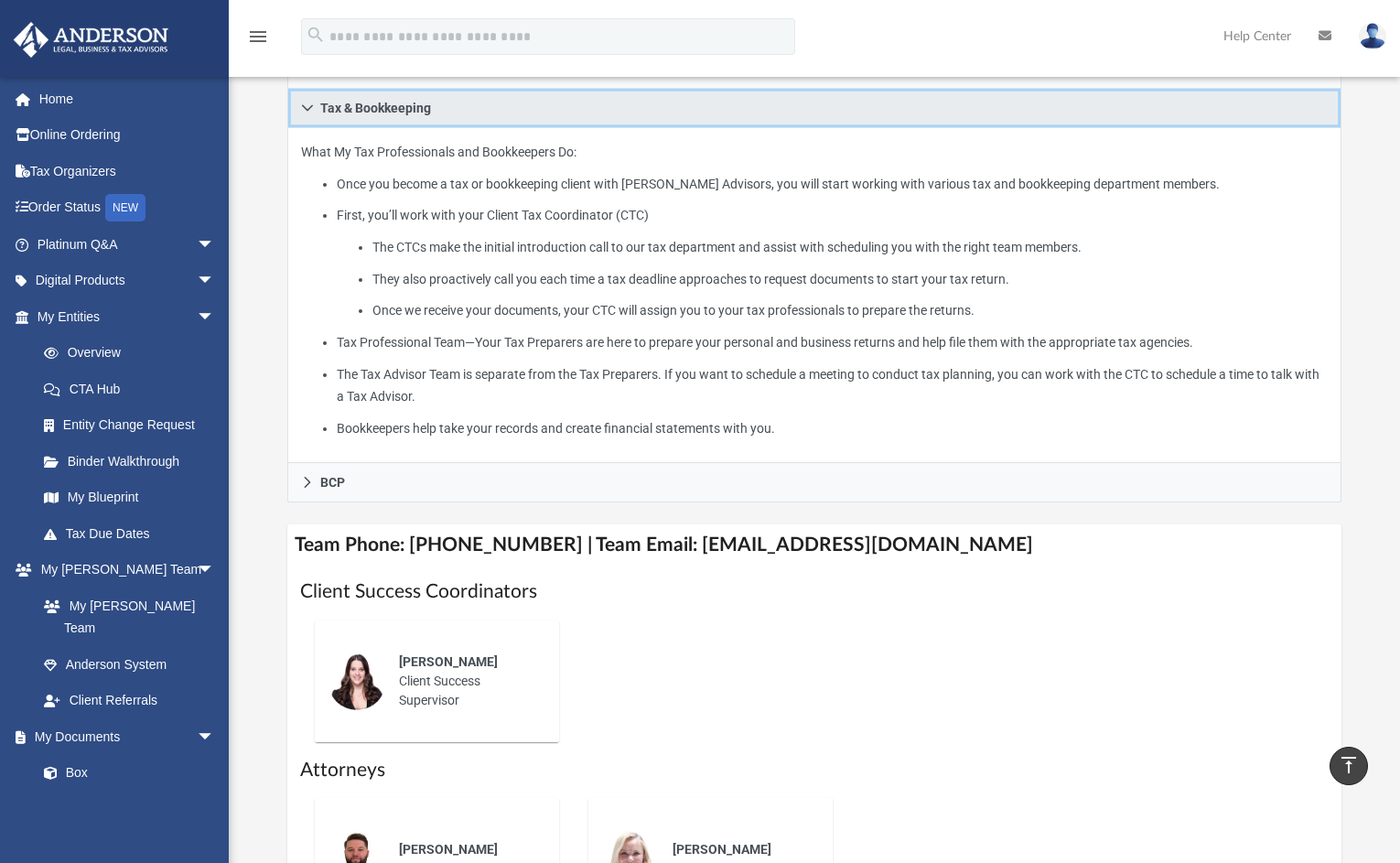
scroll to position [461, 0]
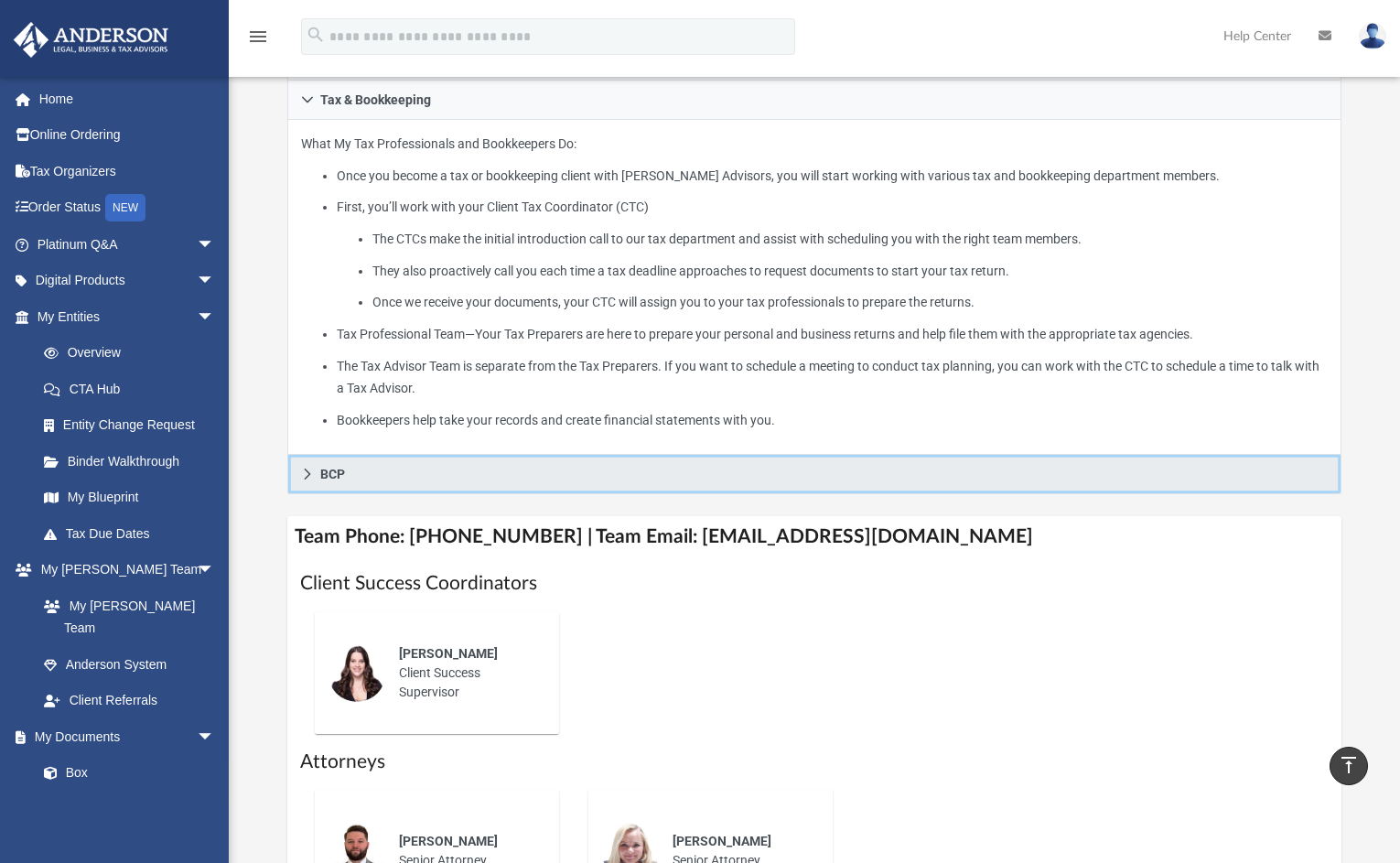
click at [323, 469] on span "BCP" at bounding box center [333, 473] width 25 height 13
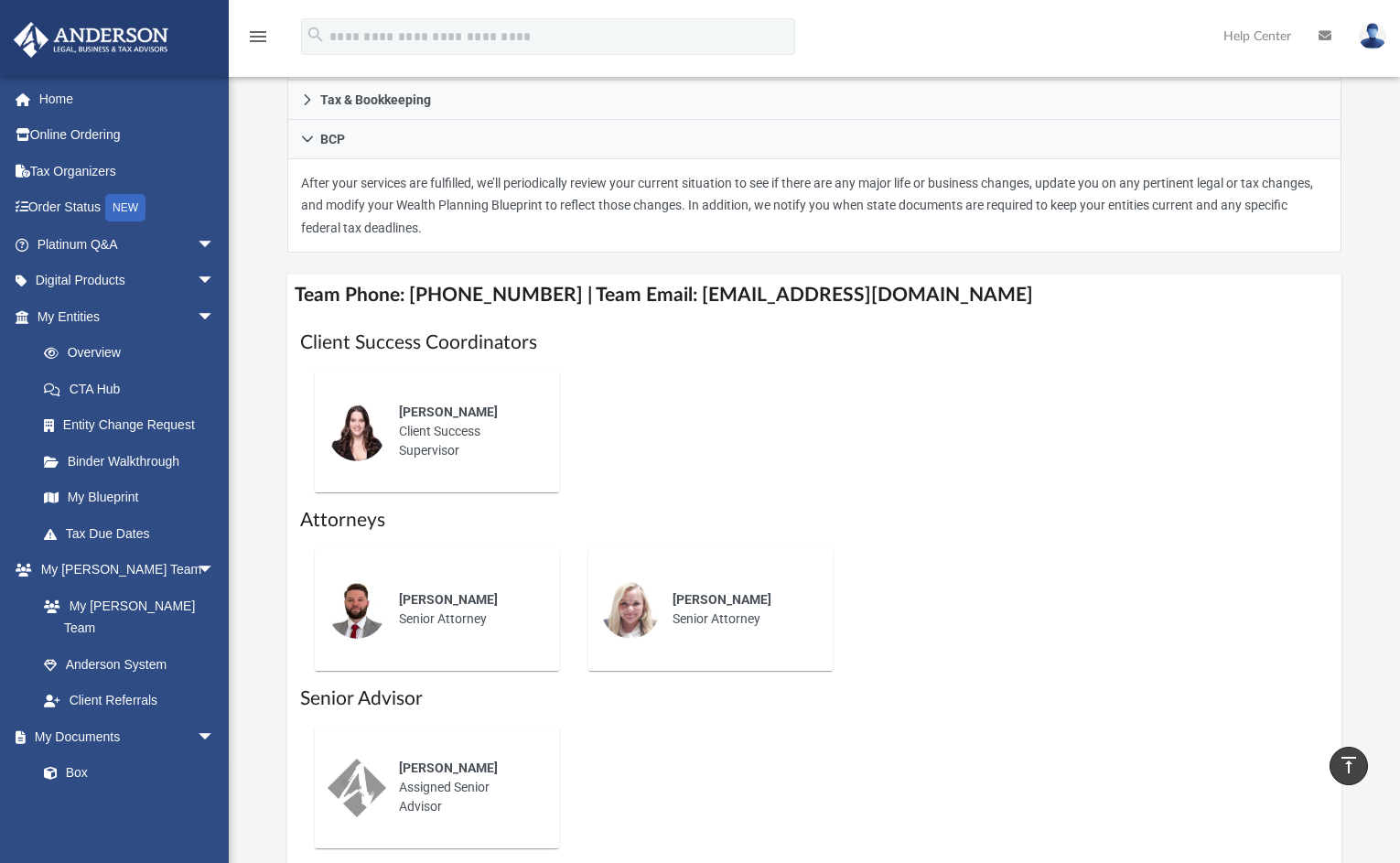
click at [431, 601] on span "[PERSON_NAME]" at bounding box center [447, 599] width 99 height 15
click at [340, 598] on img at bounding box center [356, 609] width 59 height 59
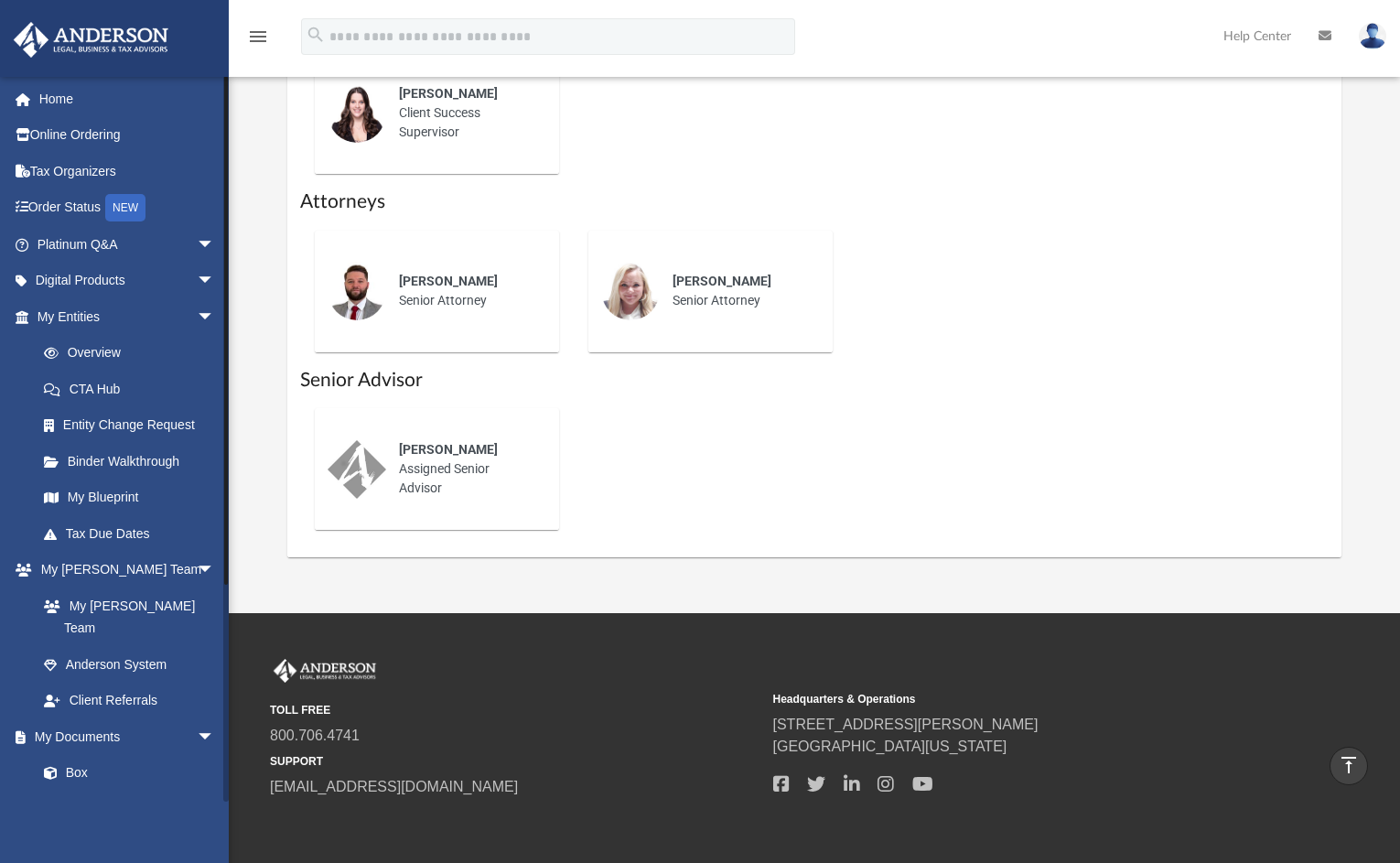
scroll to position [855, 0]
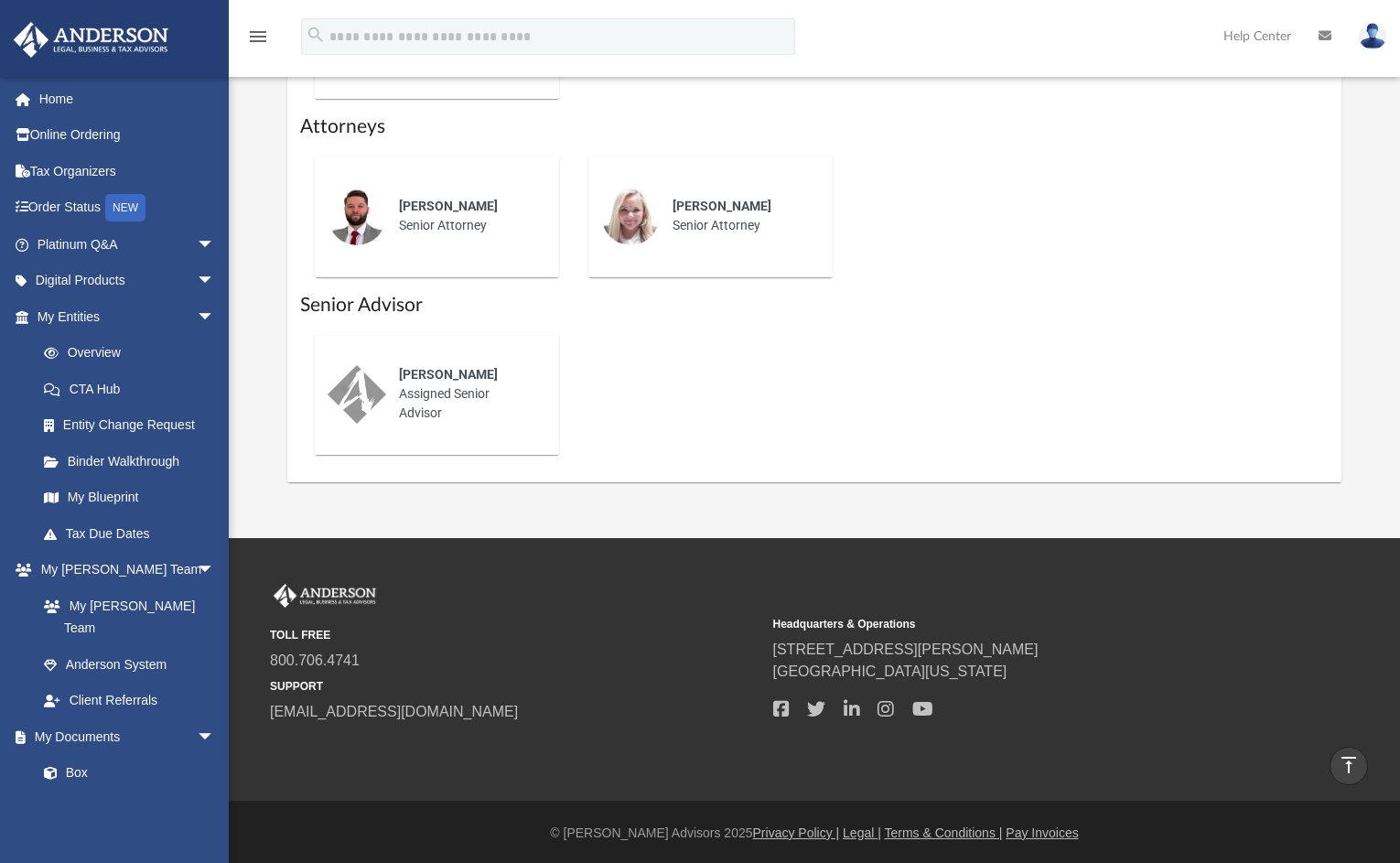
click at [261, 35] on icon "menu" at bounding box center [258, 37] width 22 height 22
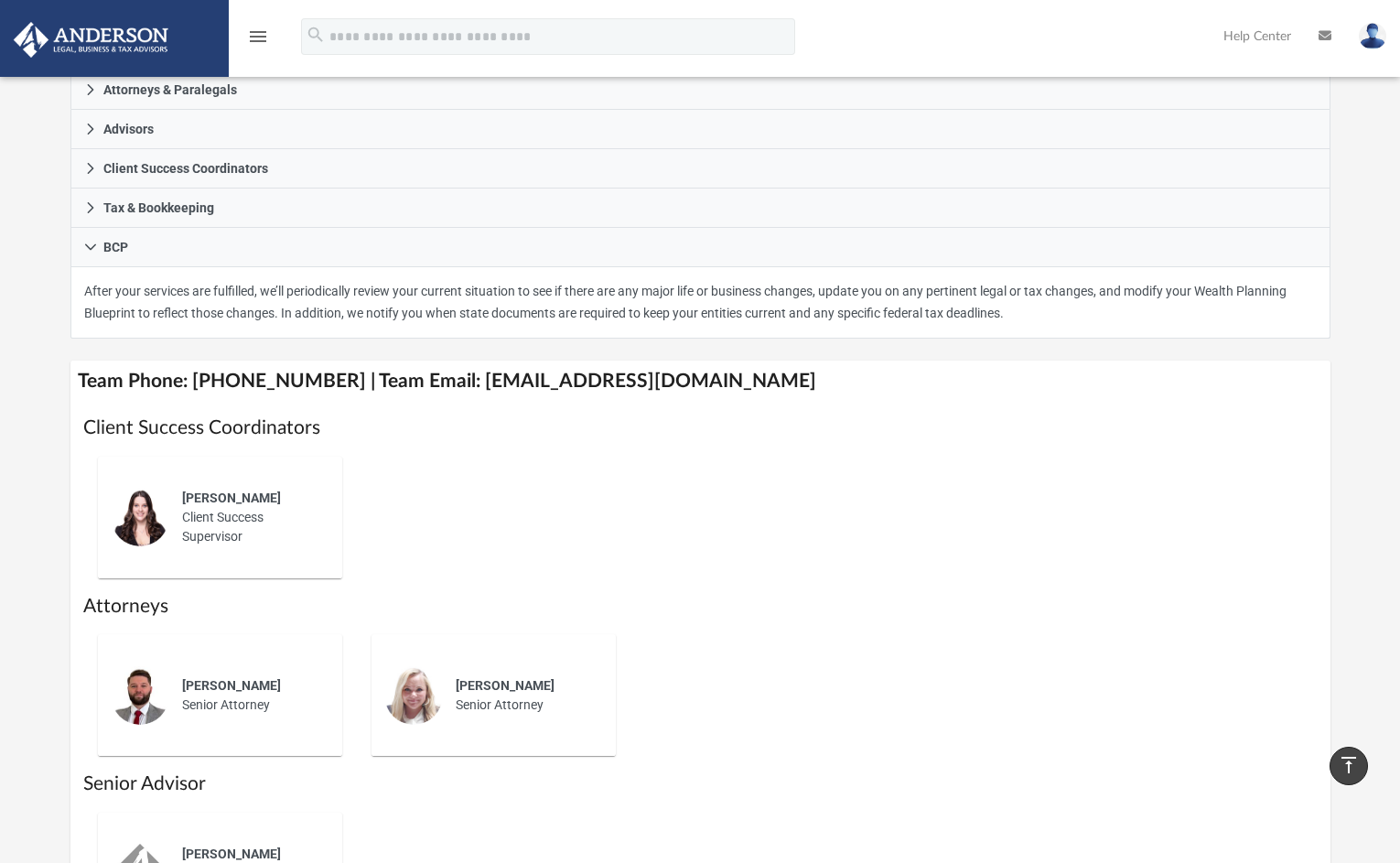
scroll to position [0, 0]
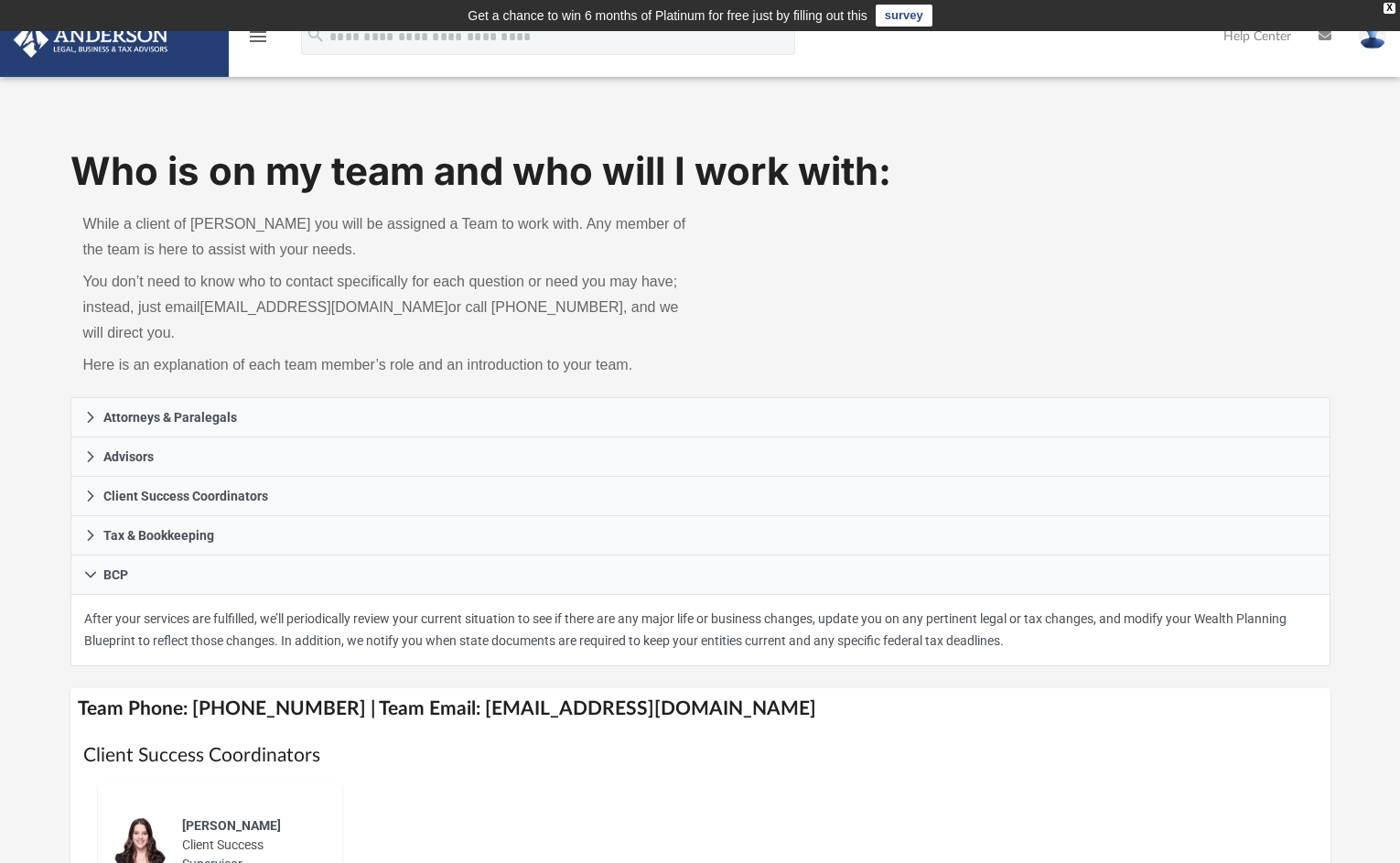
click at [257, 36] on icon "menu" at bounding box center [258, 37] width 22 height 22
